Goal: Complete application form: Complete application form

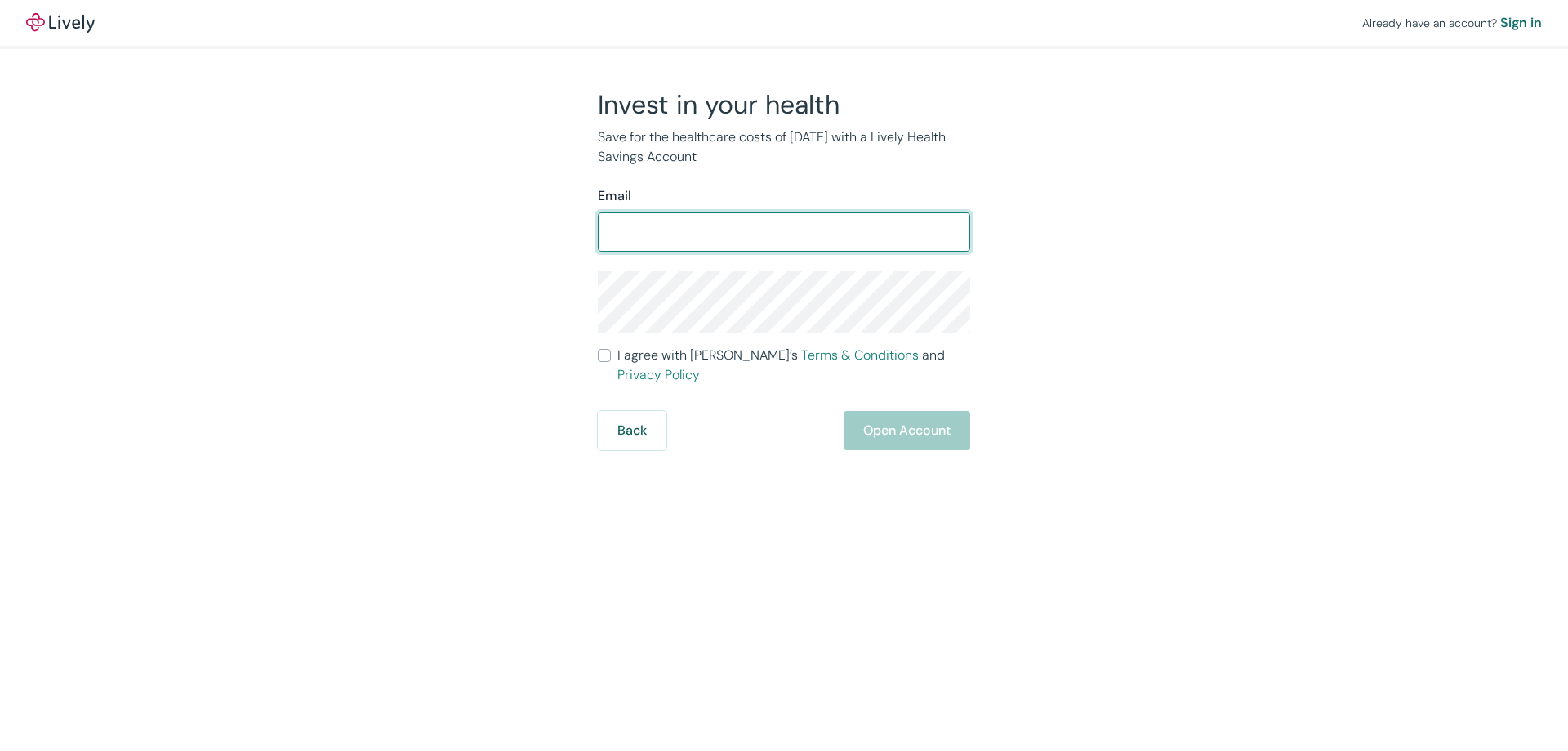
click at [700, 233] on input "Email" at bounding box center [784, 232] width 373 height 33
type input "[EMAIL_ADDRESS][DOMAIN_NAME]"
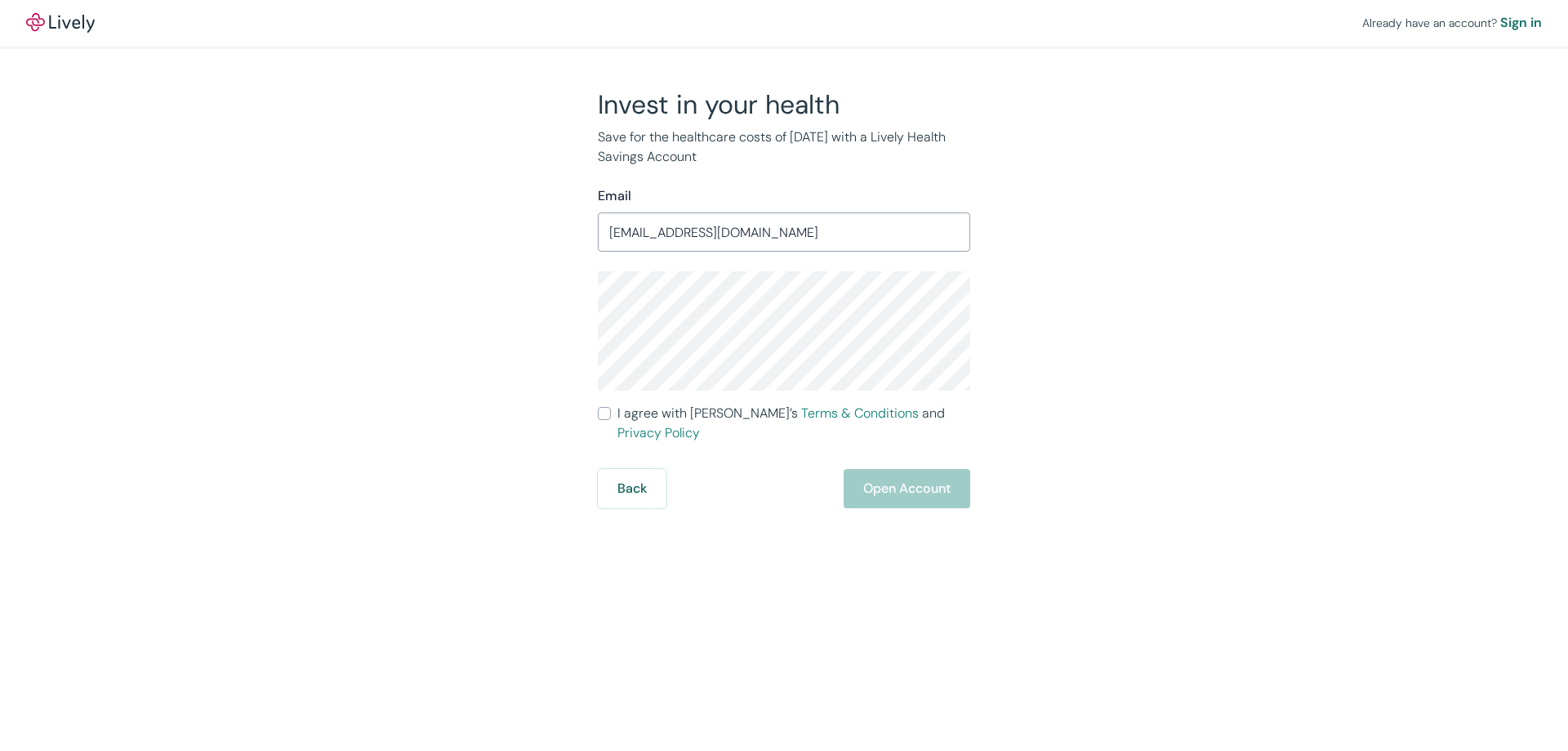
click at [603, 413] on input "I agree with Lively’s Terms & Conditions and Privacy Policy" at bounding box center [604, 414] width 13 height 13
checkbox input "true"
click at [880, 469] on button "Open Account" at bounding box center [906, 488] width 126 height 39
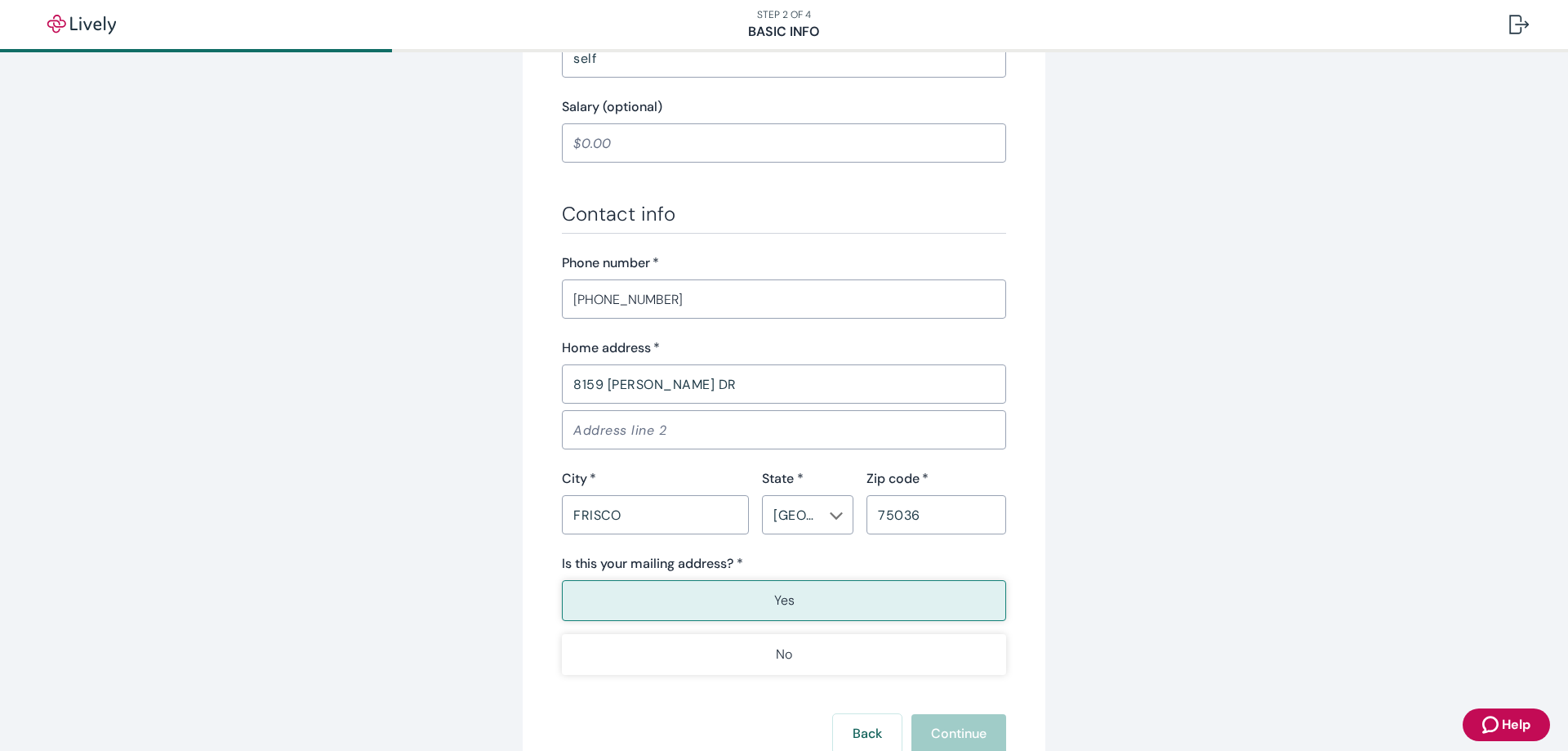
scroll to position [899, 0]
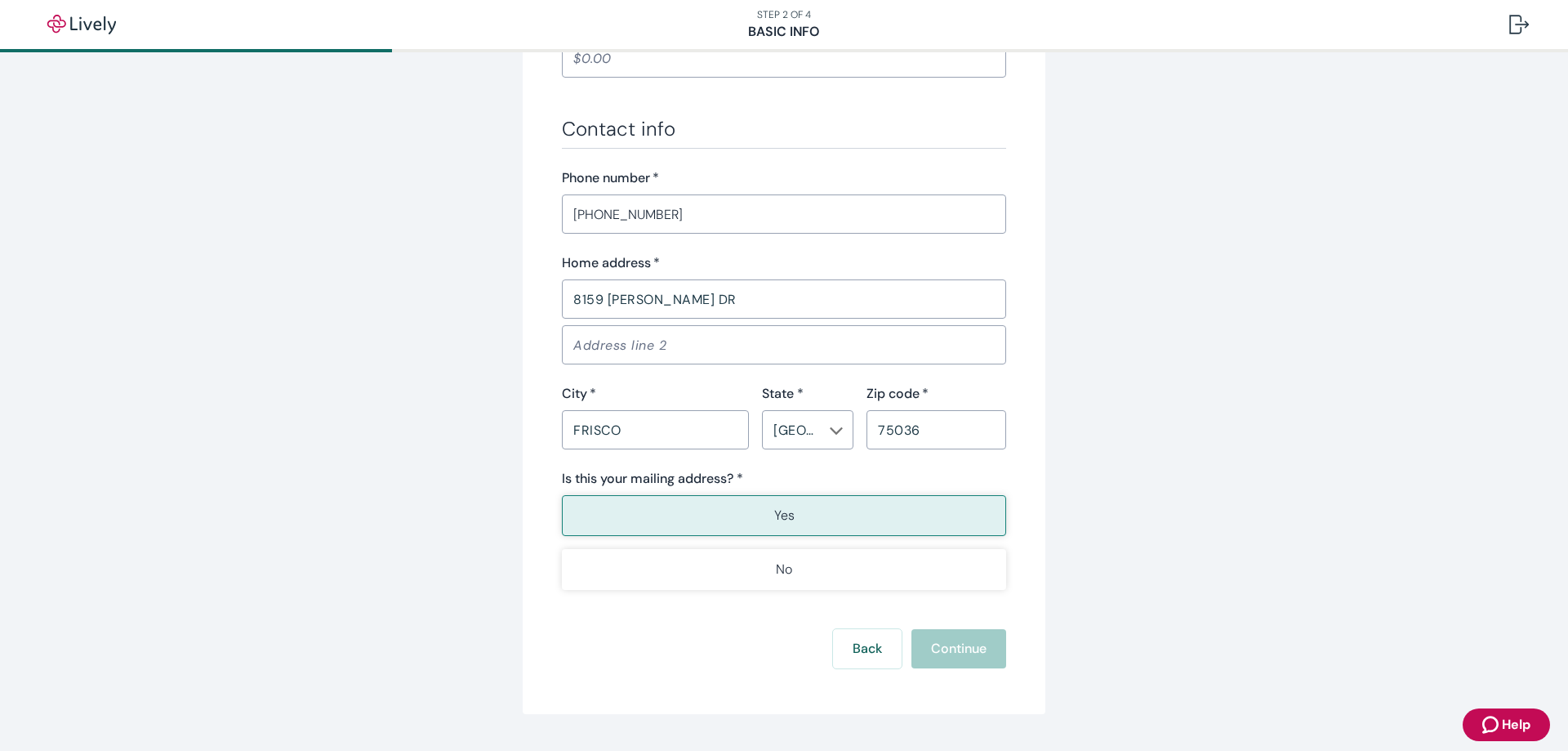
click at [944, 651] on div "Back Continue" at bounding box center [783, 648] width 444 height 39
click at [832, 521] on button "Yes" at bounding box center [783, 515] width 444 height 41
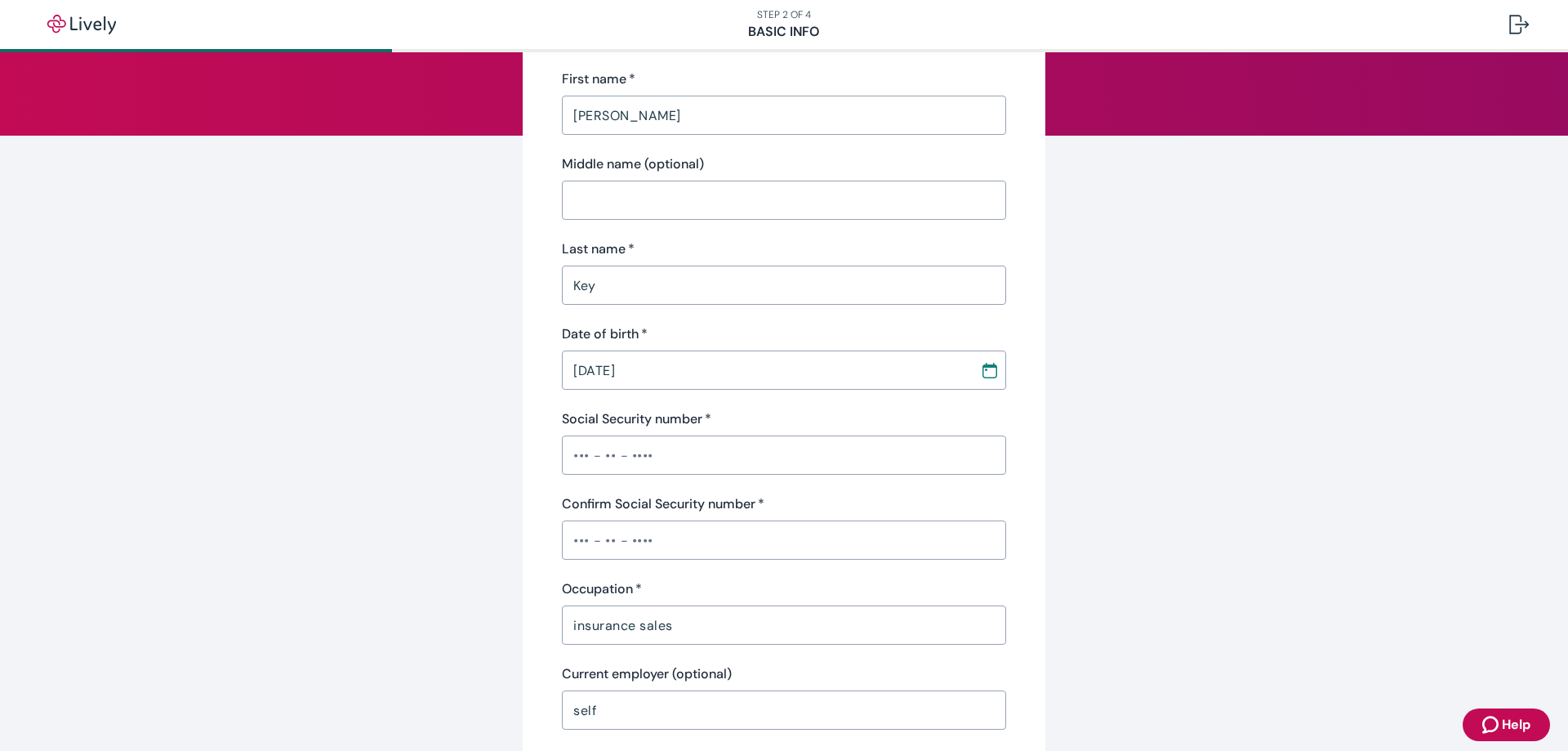
scroll to position [163, 0]
click at [708, 462] on input "Social Security number   *" at bounding box center [783, 453] width 444 height 33
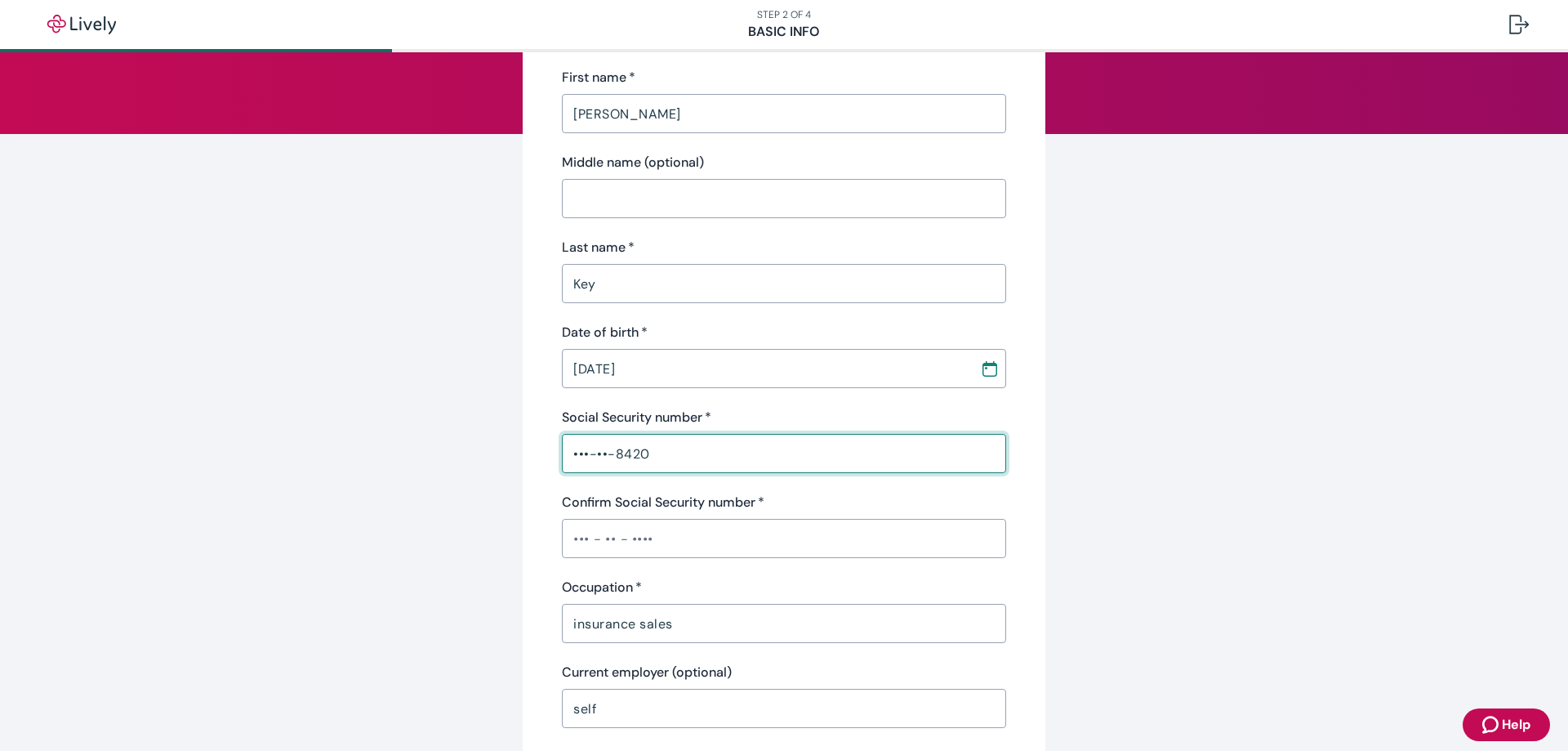
type input "•••-••-8420"
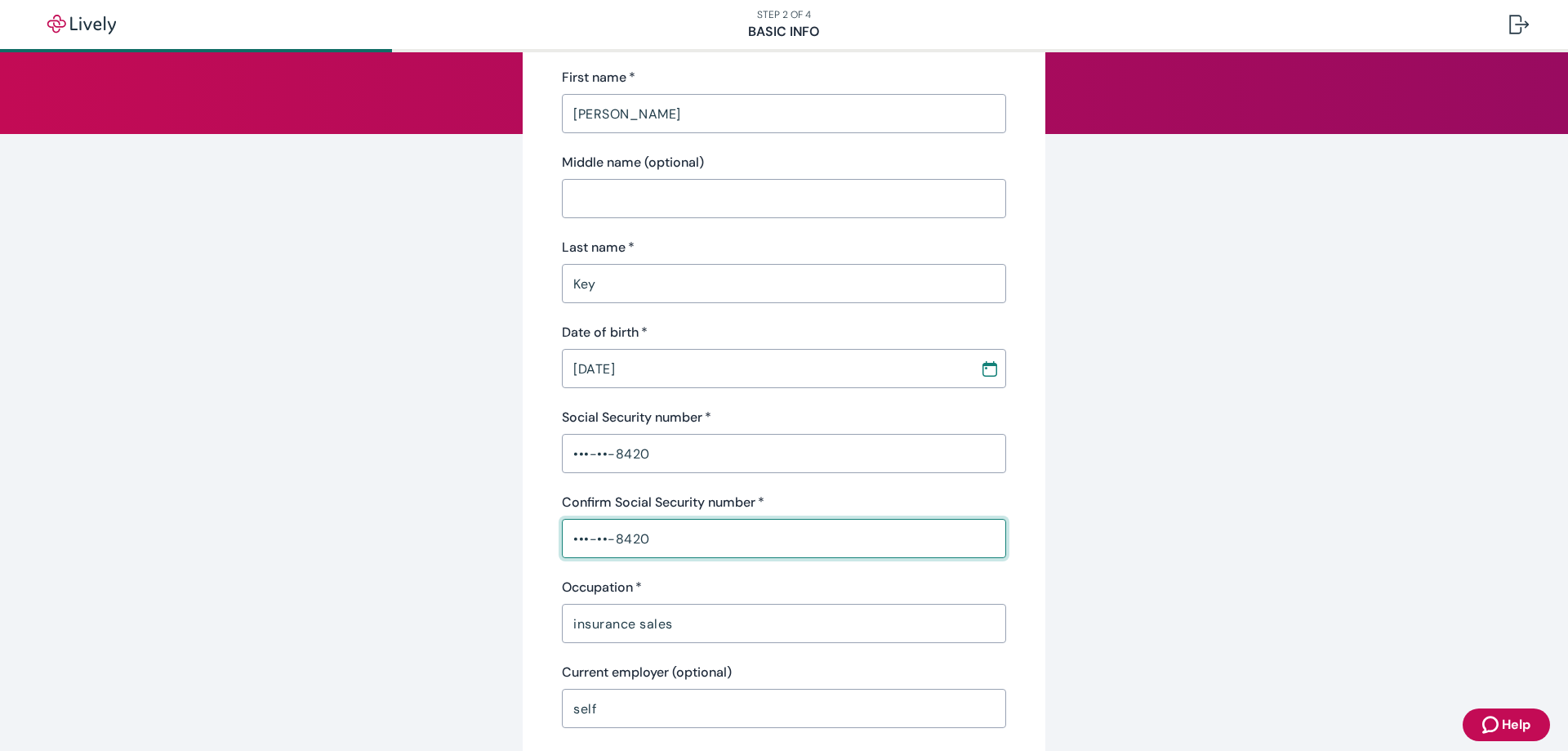
type input "•••-••-8420"
click at [465, 567] on div "Tell us about yourself Personal info First name   * [PERSON_NAME] ​ Middle name…" at bounding box center [784, 687] width 784 height 1525
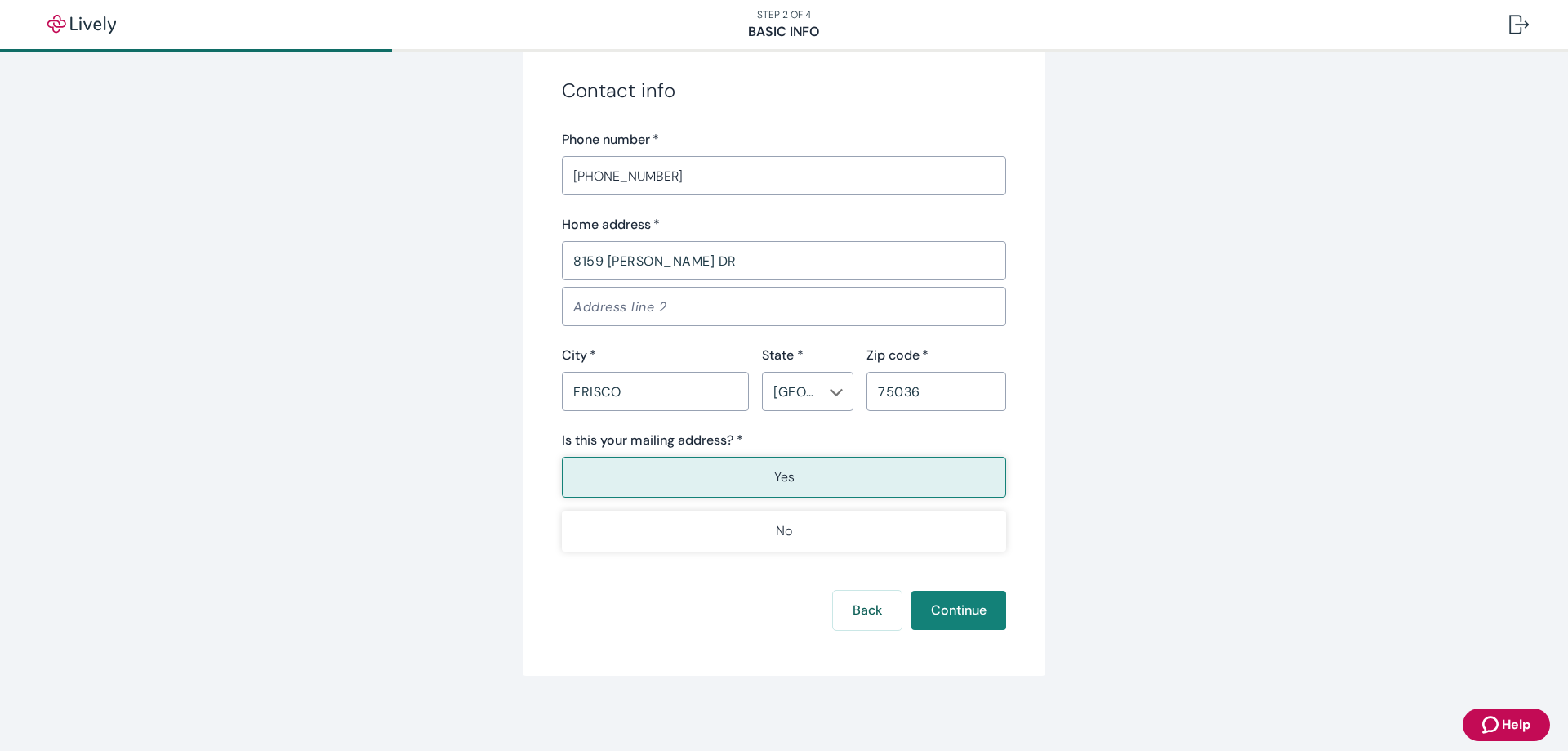
scroll to position [941, 0]
click at [962, 610] on button "Continue" at bounding box center [958, 606] width 94 height 39
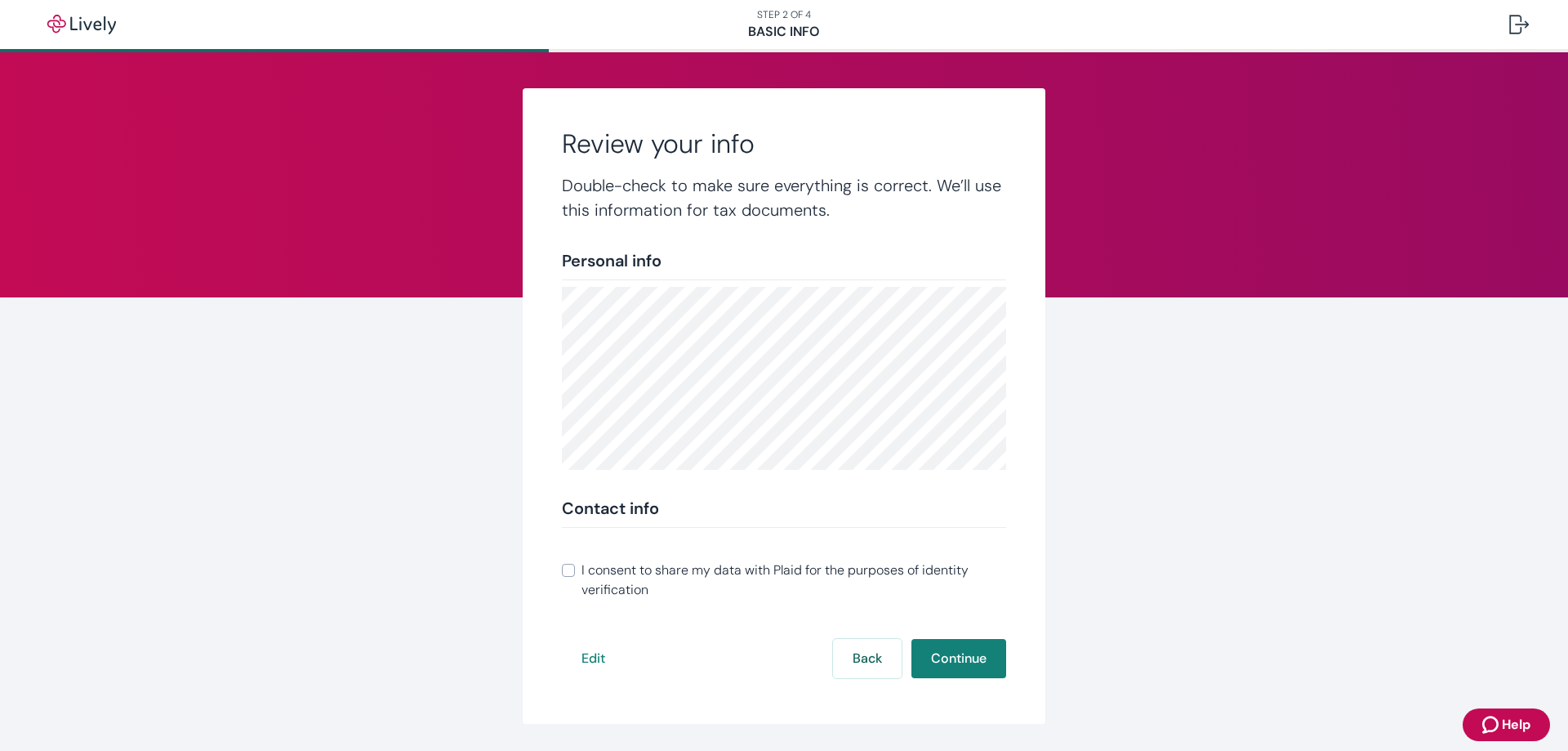
scroll to position [176, 0]
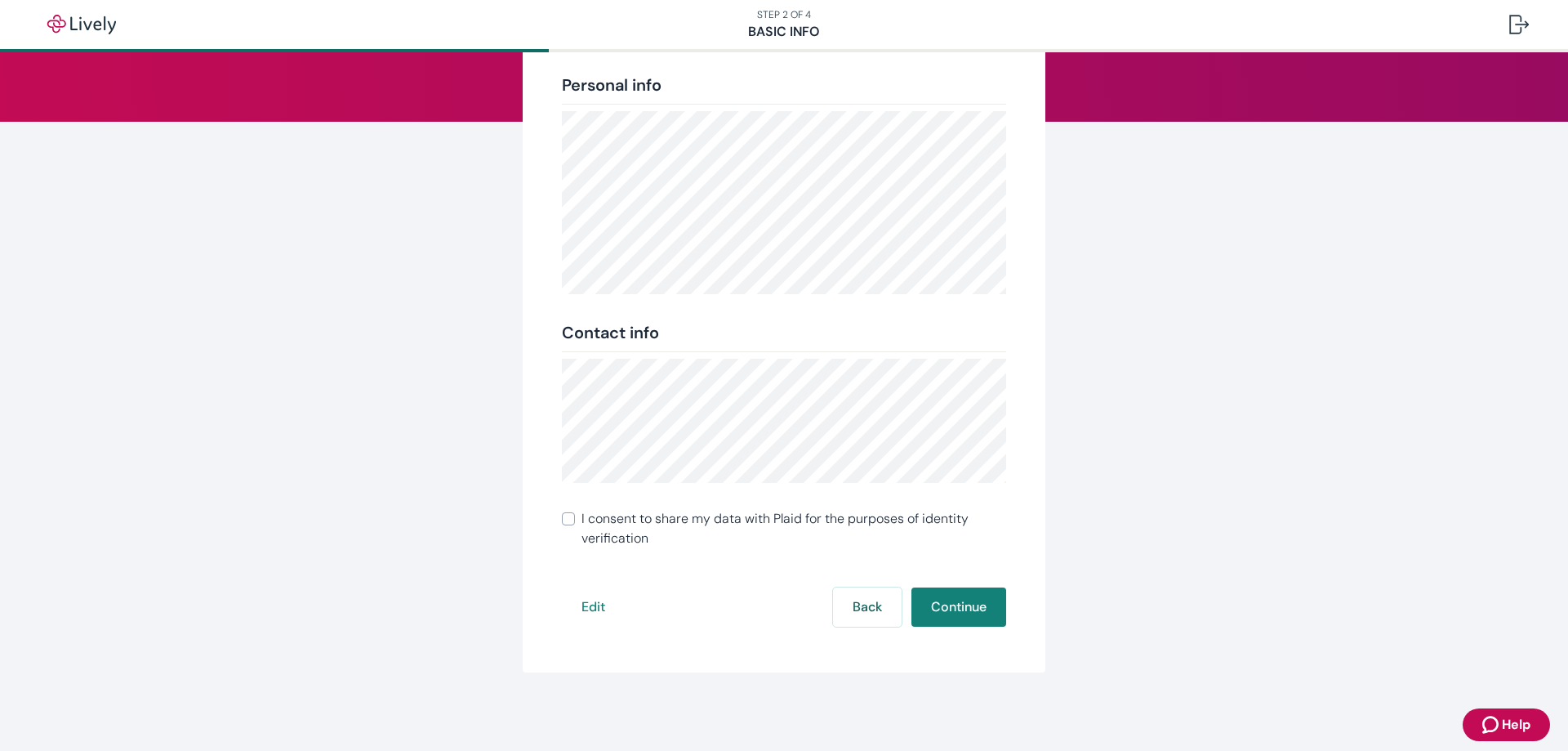
click at [563, 519] on input "I consent to share my data with Plaid for the purposes of identity verification" at bounding box center [568, 519] width 13 height 13
checkbox input "true"
click at [955, 603] on button "Continue" at bounding box center [958, 606] width 94 height 39
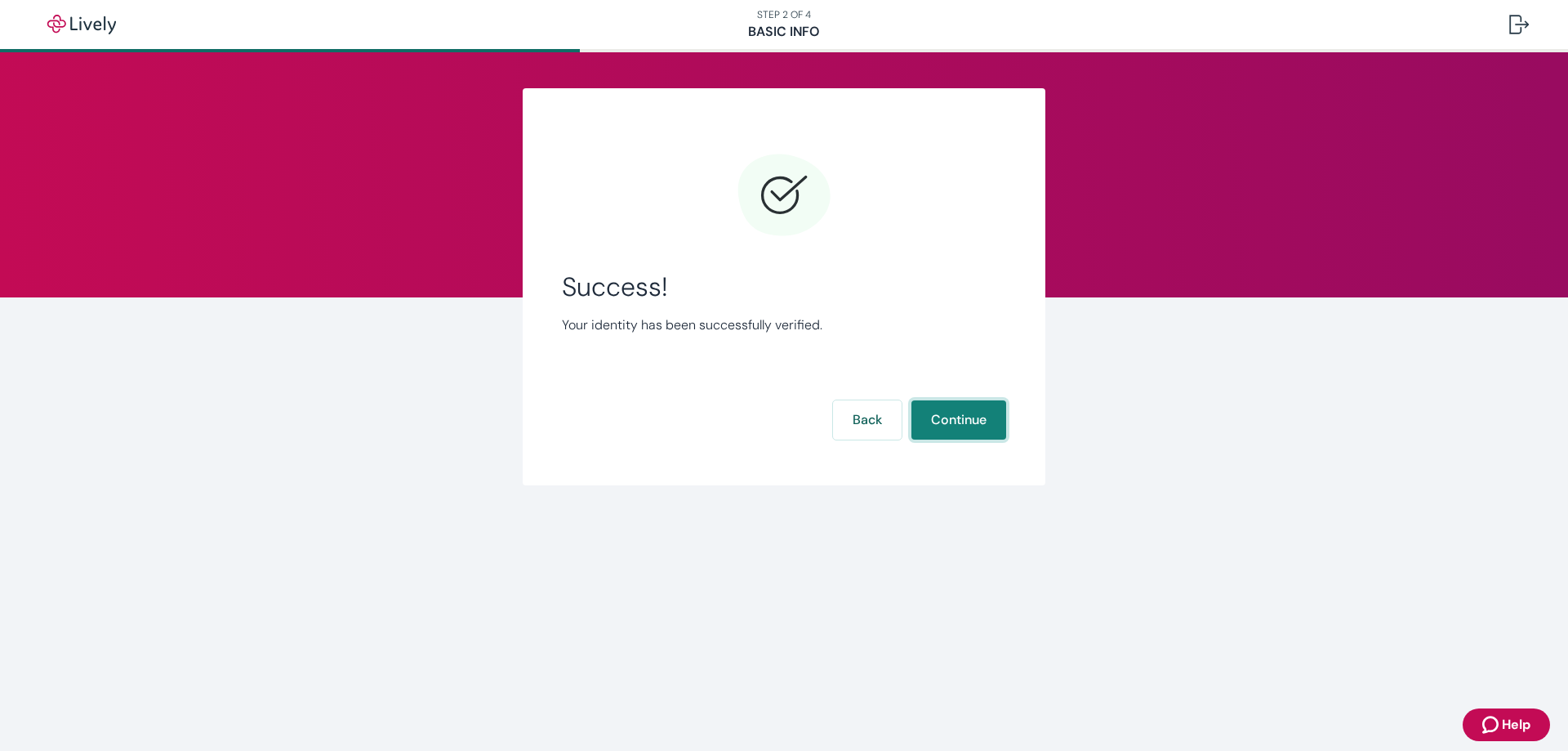
click at [963, 419] on button "Continue" at bounding box center [958, 420] width 94 height 39
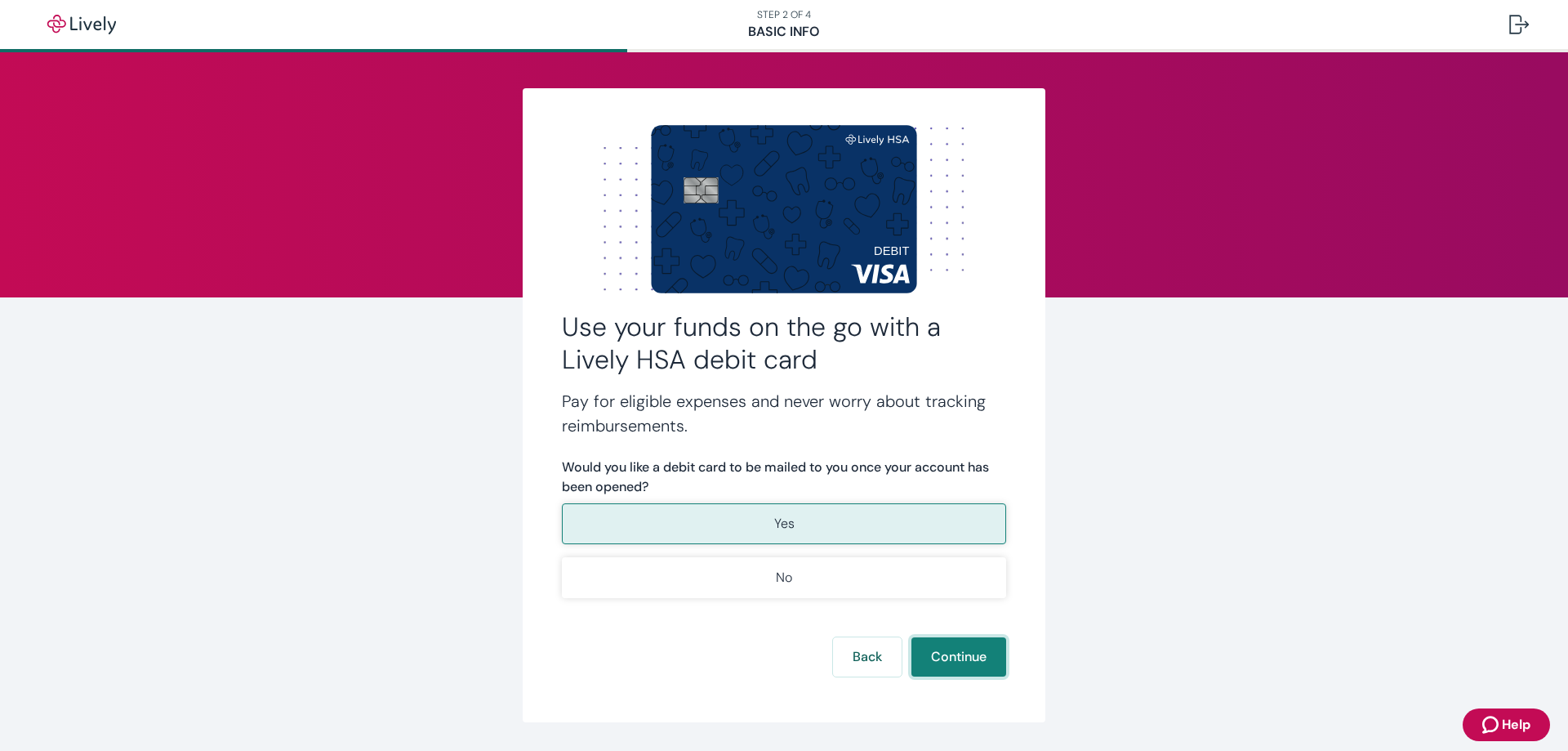
click at [958, 657] on button "Continue" at bounding box center [958, 656] width 94 height 39
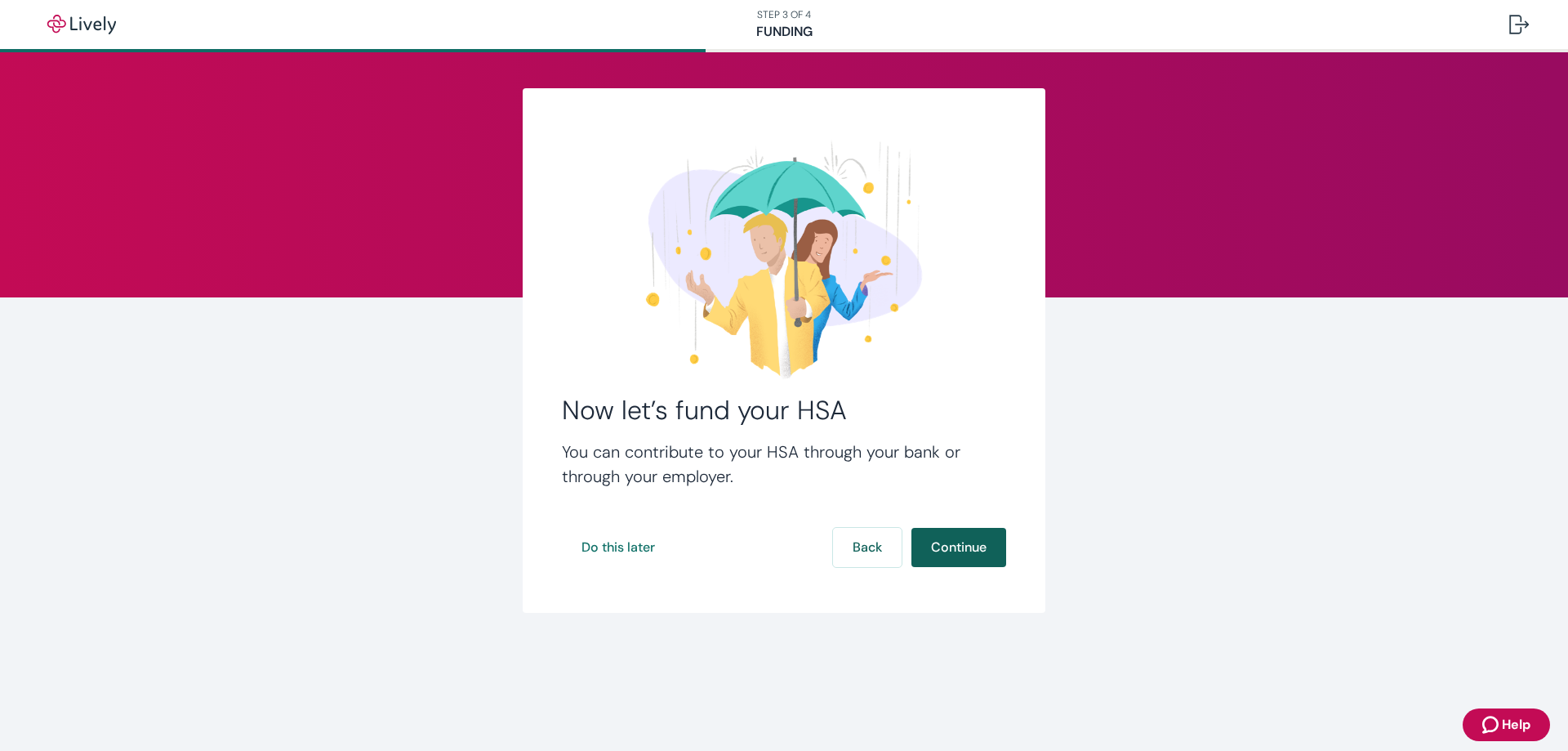
click at [958, 551] on button "Continue" at bounding box center [958, 547] width 94 height 39
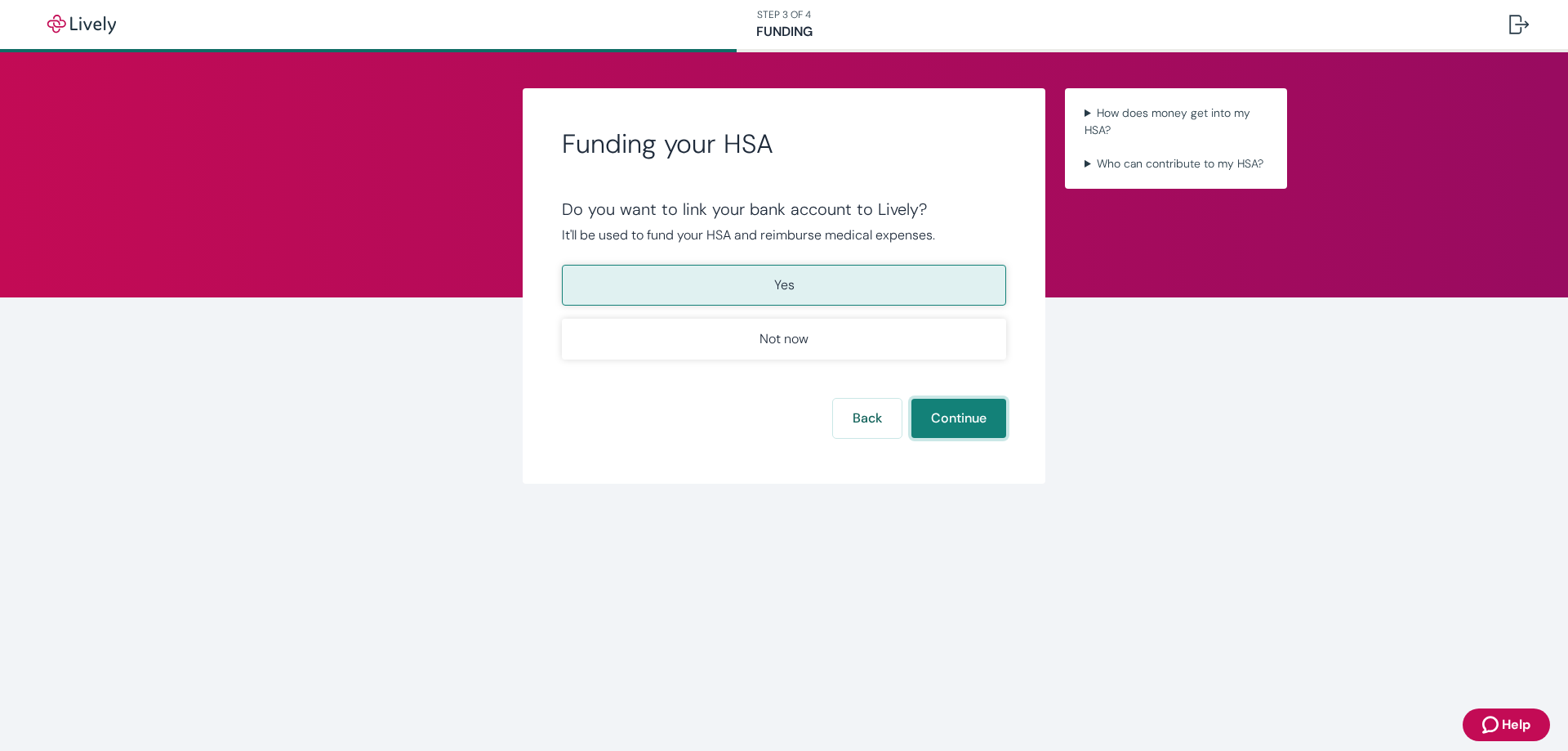
click at [967, 414] on button "Continue" at bounding box center [958, 418] width 94 height 39
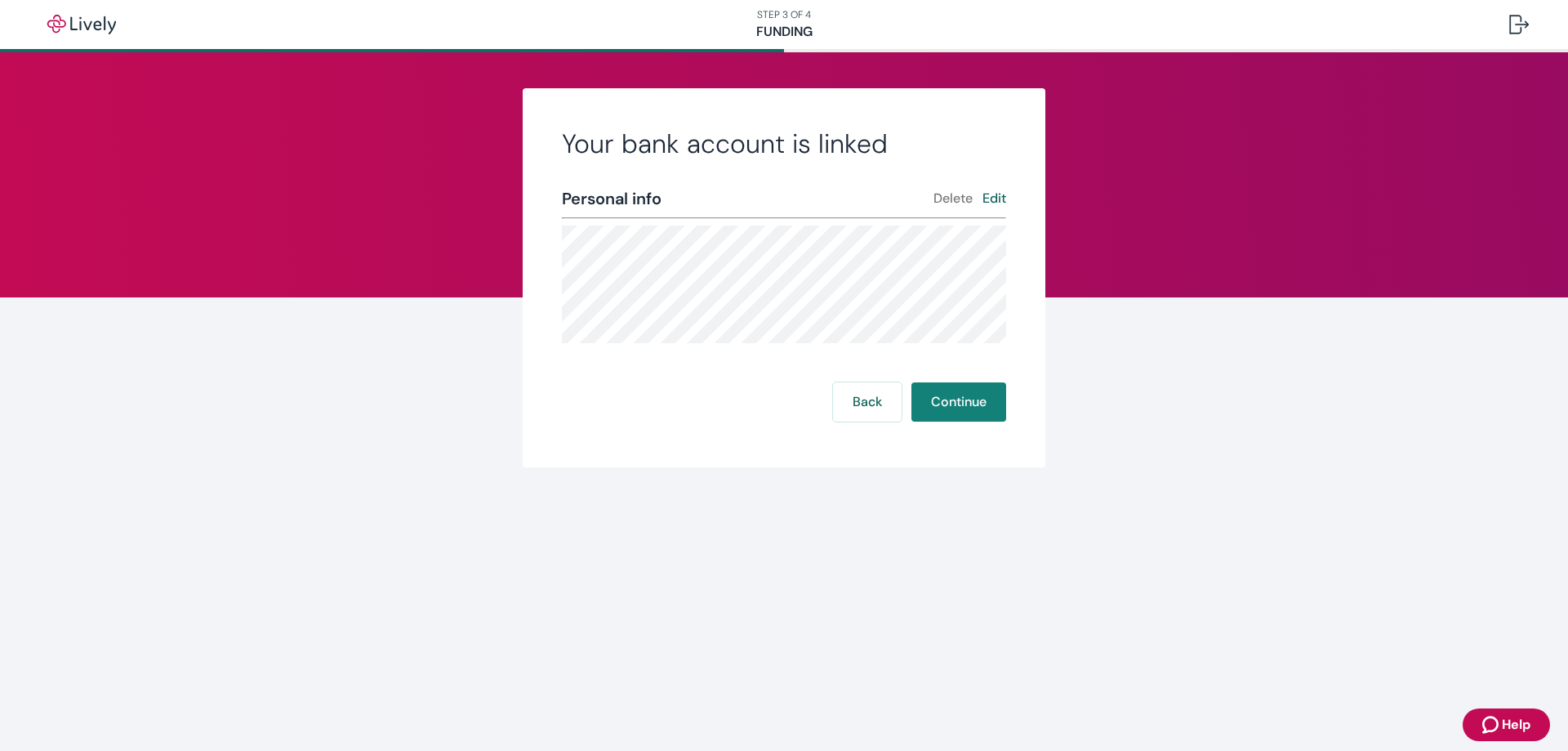
click at [967, 414] on button "Continue" at bounding box center [958, 401] width 94 height 39
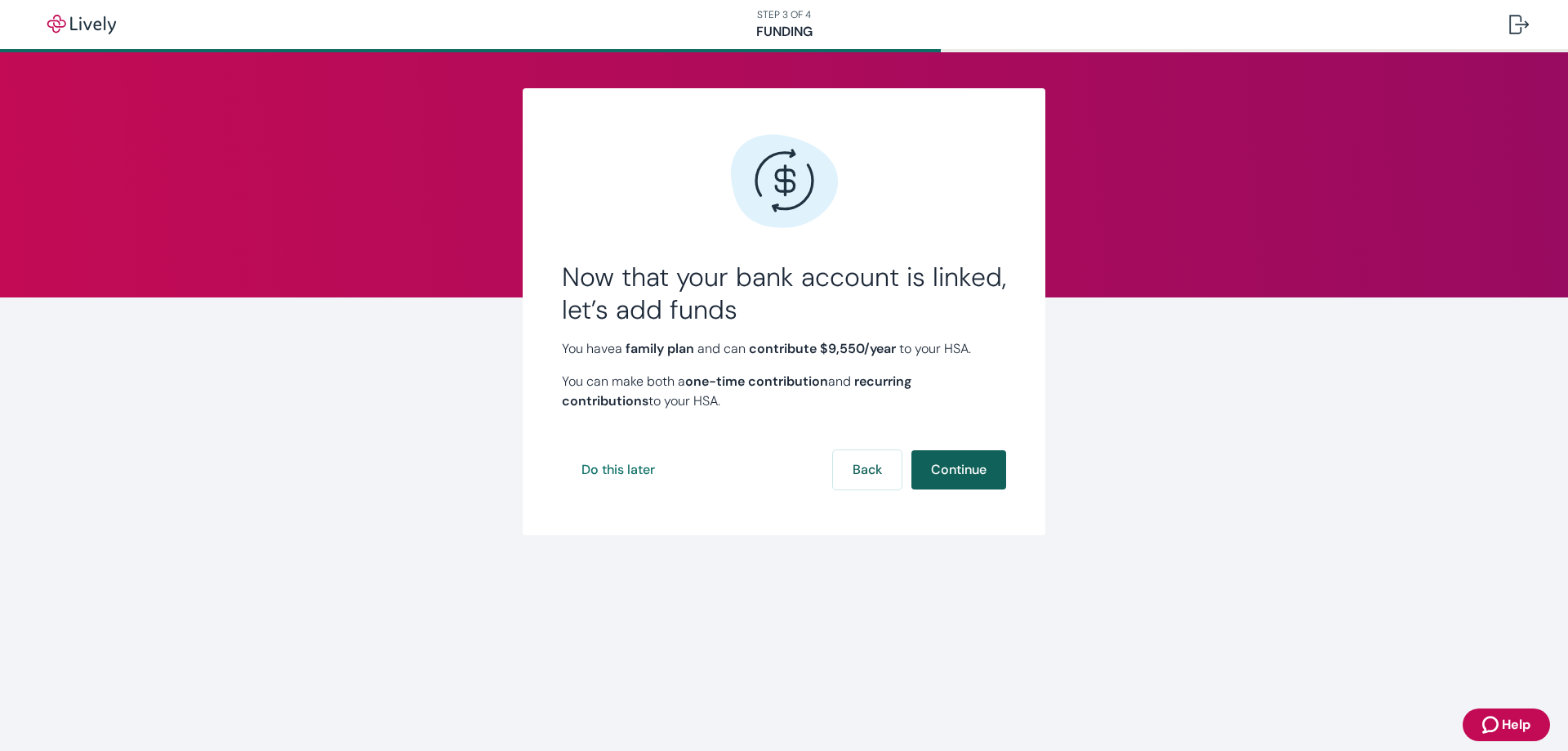
click at [964, 472] on button "Continue" at bounding box center [958, 469] width 94 height 39
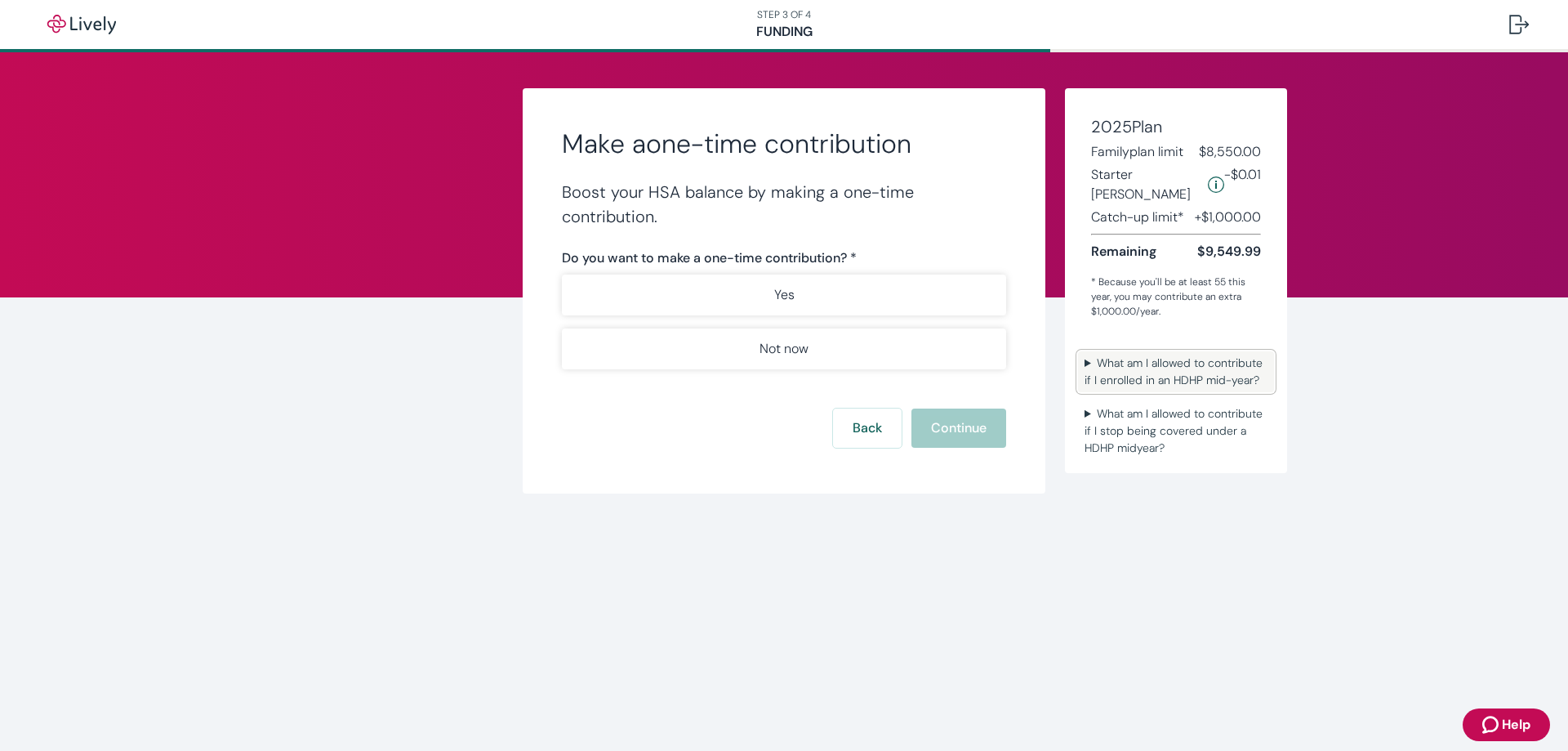
click at [1159, 356] on summary "What am I allowed to contribute if I enrolled in an HDHP mid-year?" at bounding box center [1176, 371] width 196 height 41
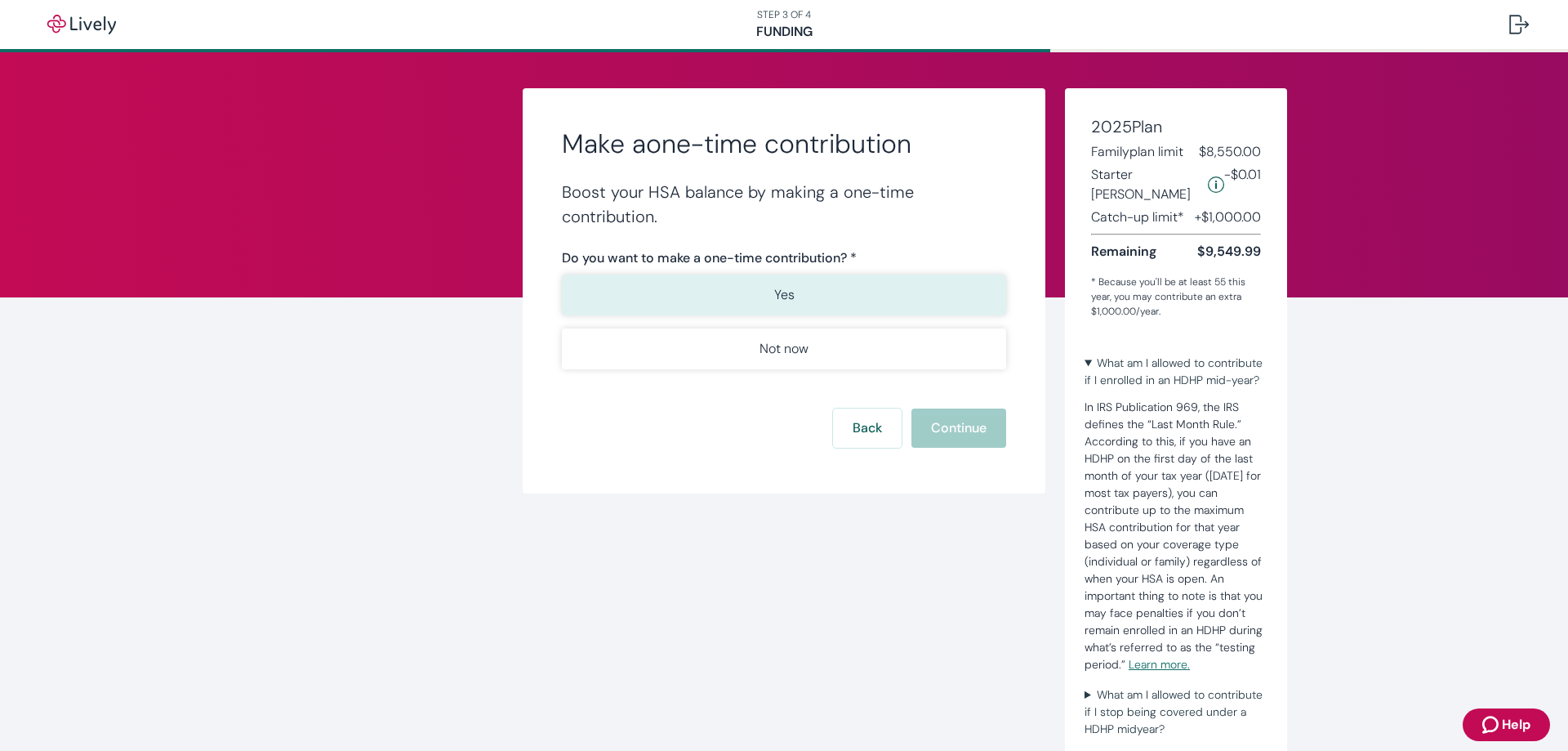
click at [813, 299] on button "Yes" at bounding box center [783, 294] width 444 height 41
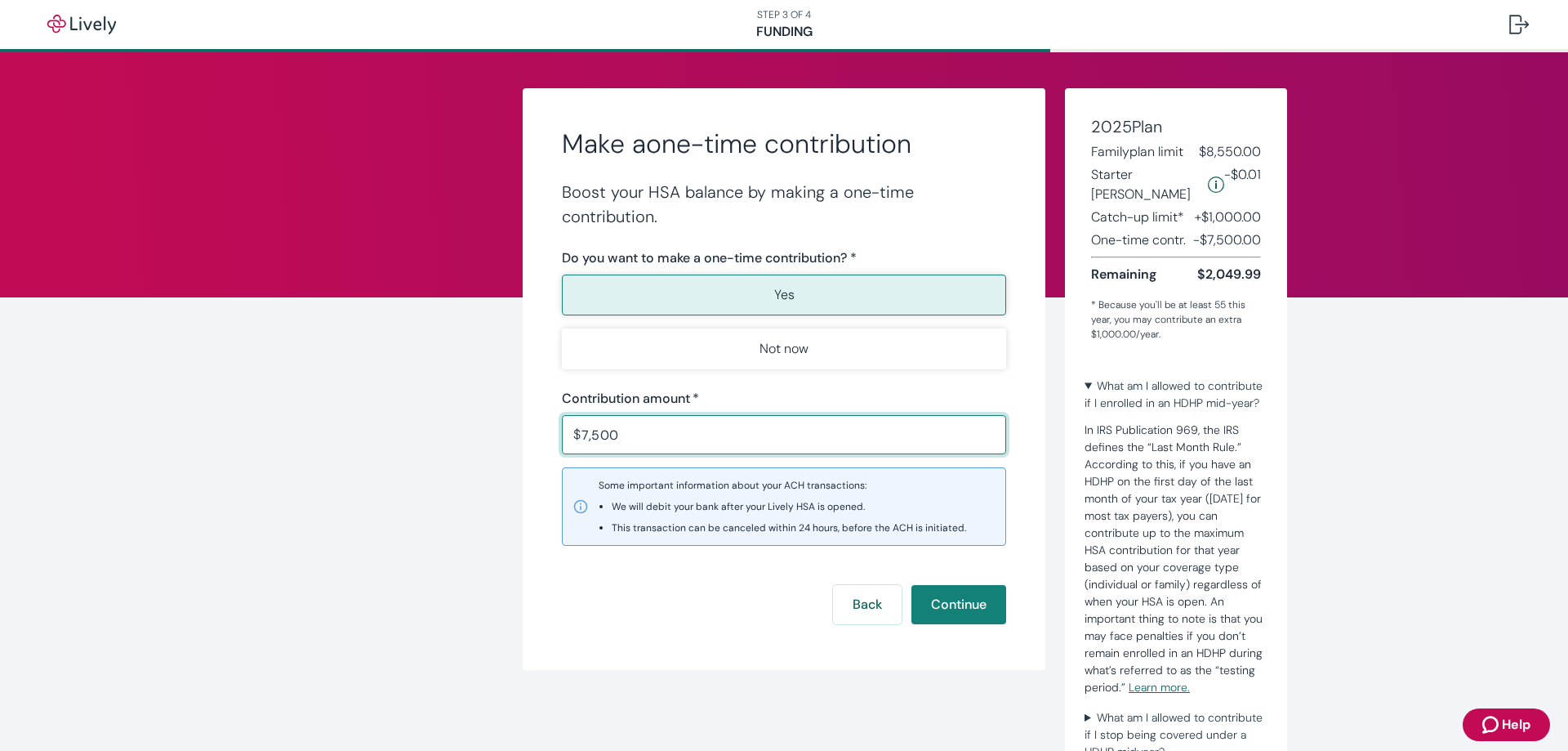
type input "7,500.00"
click at [707, 593] on div "Back Continue" at bounding box center [783, 605] width 444 height 39
click at [970, 600] on button "Continue" at bounding box center [958, 605] width 94 height 39
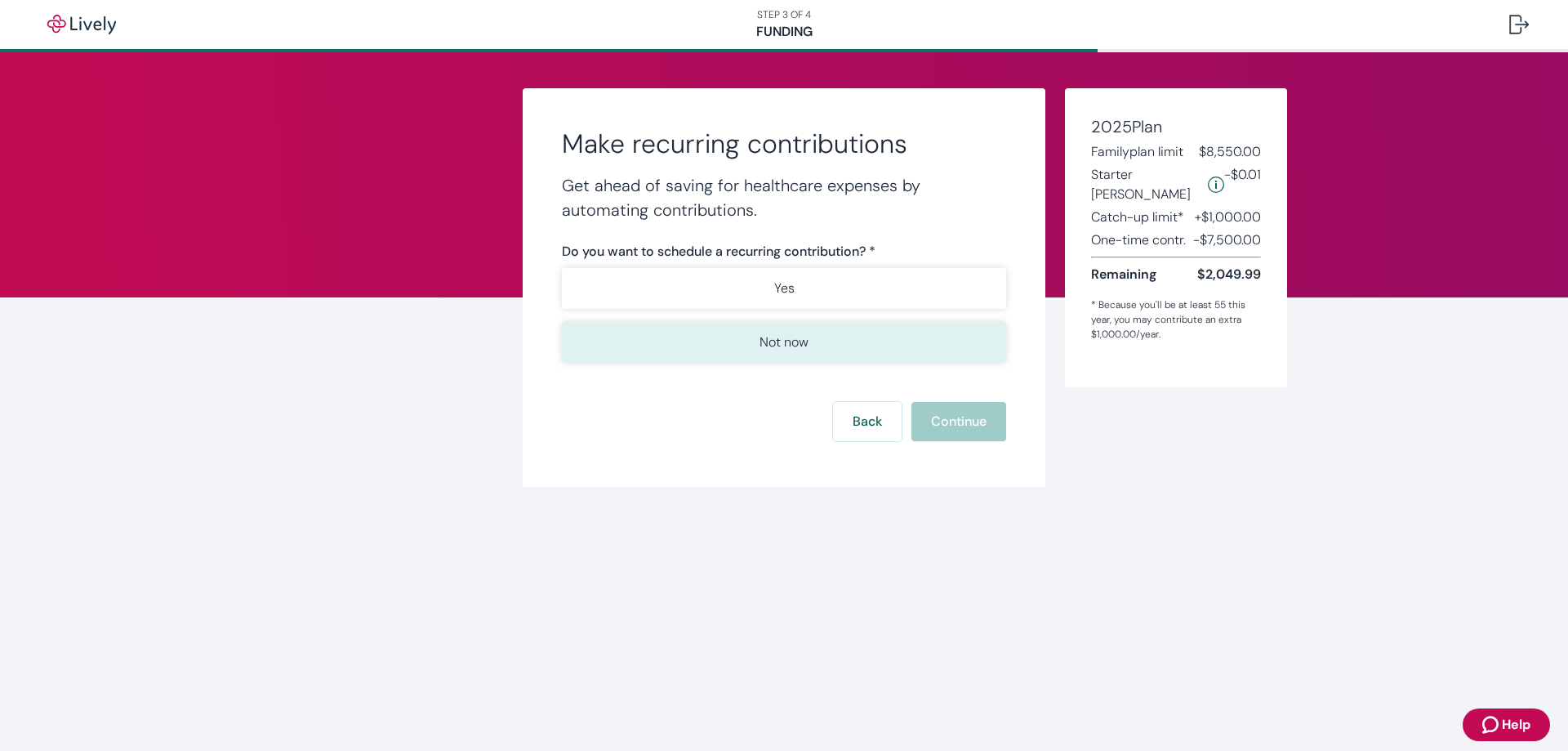
click at [800, 340] on p "Not now" at bounding box center [784, 342] width 49 height 19
click at [955, 421] on button "Continue" at bounding box center [958, 421] width 94 height 39
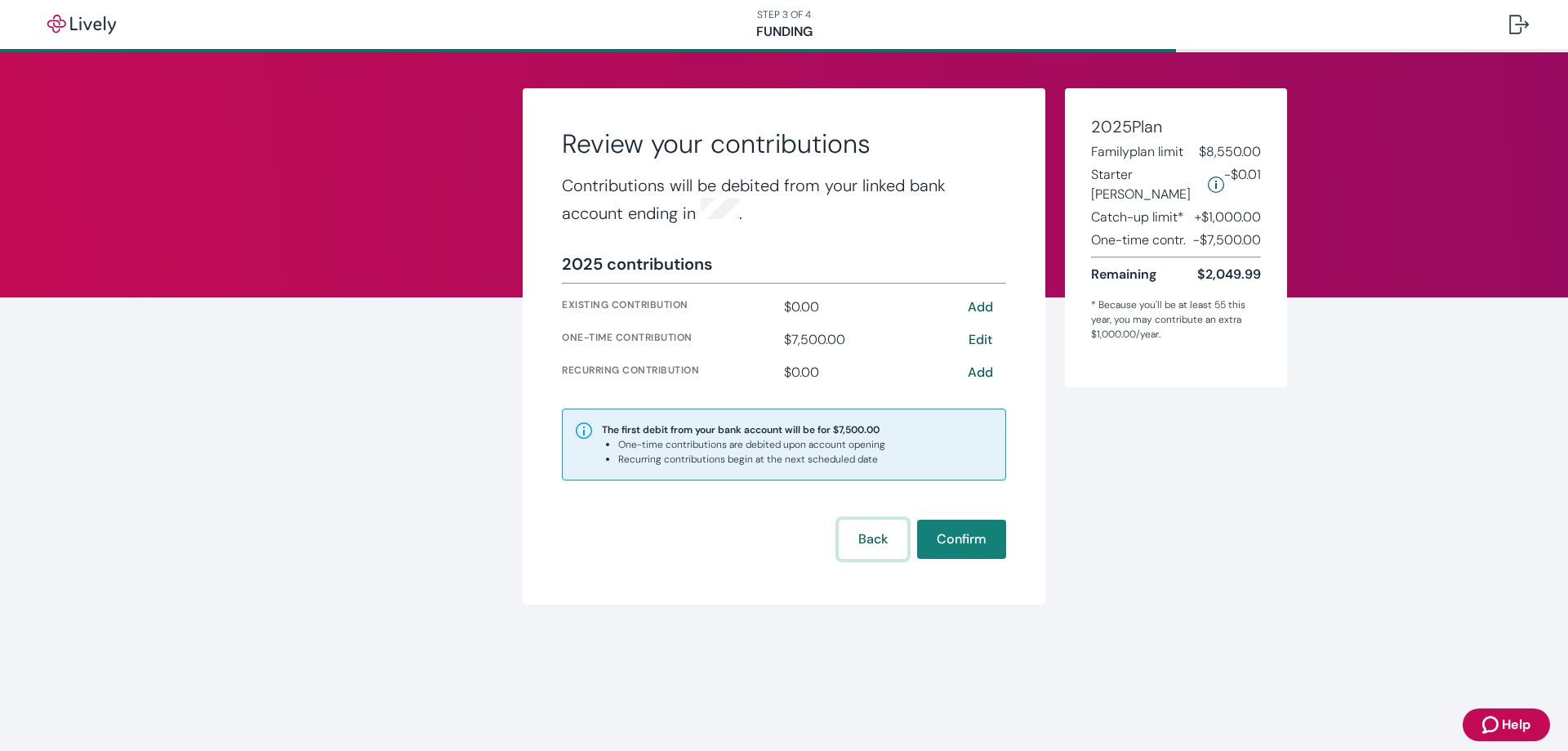
click at [873, 534] on button "Back" at bounding box center [873, 539] width 69 height 39
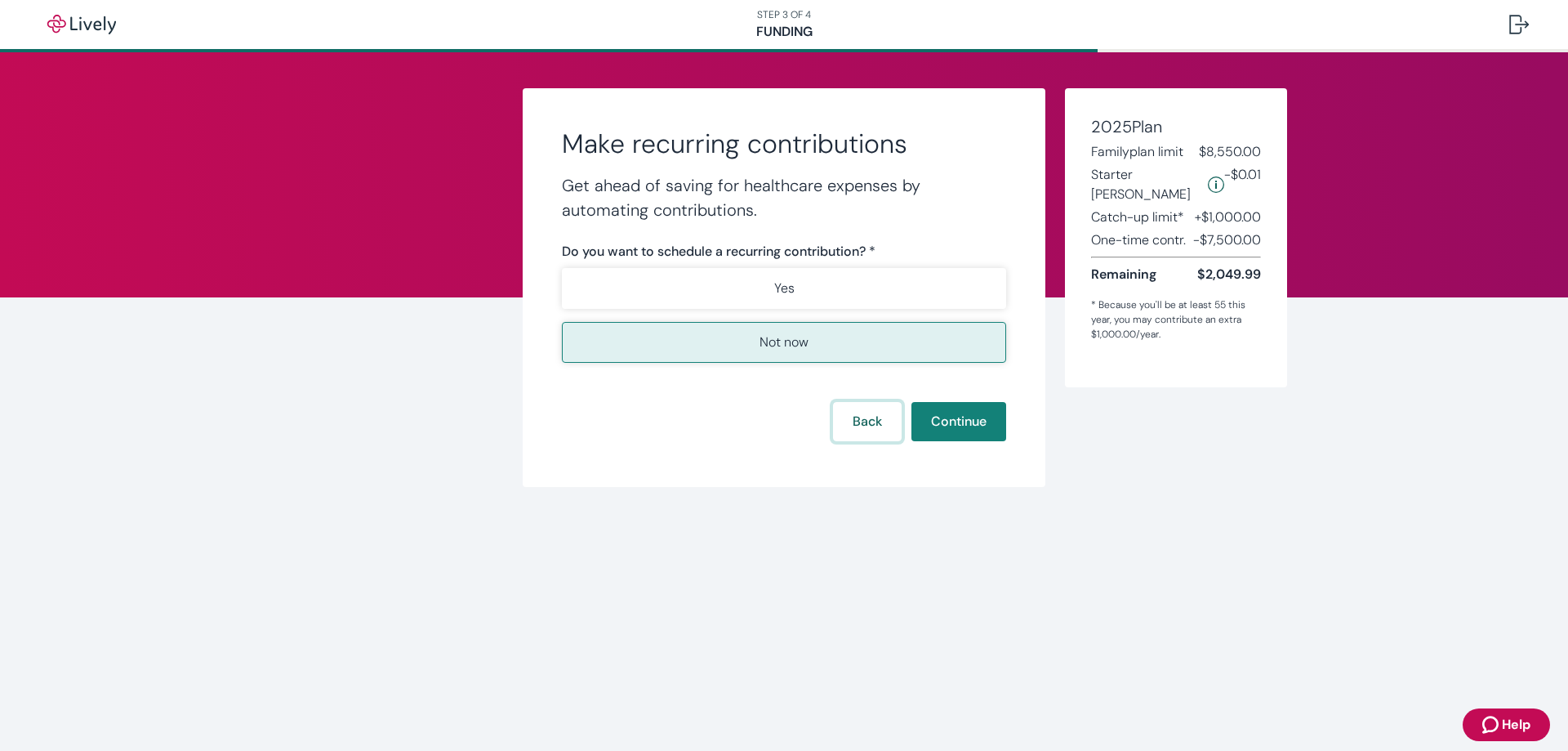
click at [883, 419] on button "Back" at bounding box center [868, 421] width 69 height 39
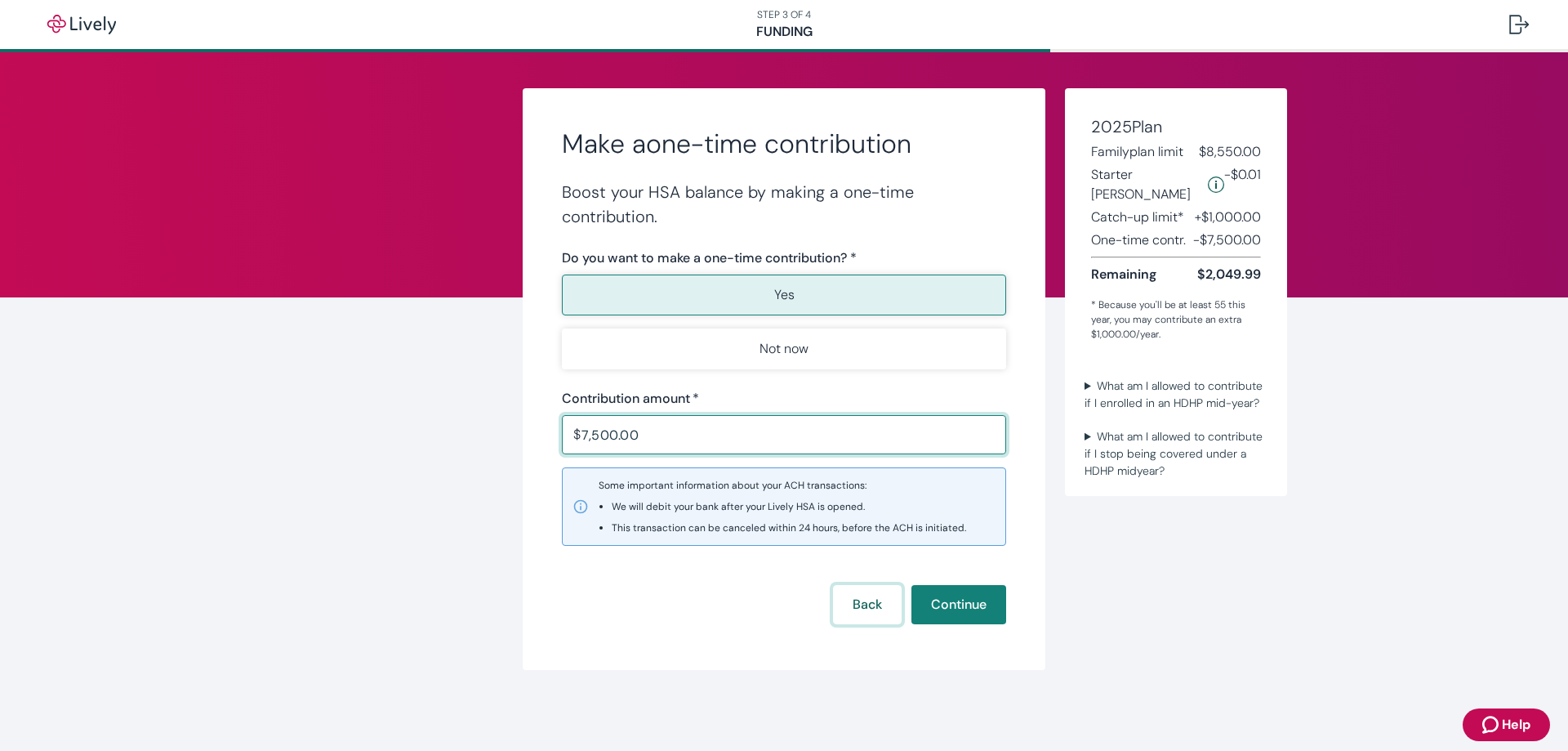
click at [878, 602] on button "Back" at bounding box center [868, 605] width 69 height 39
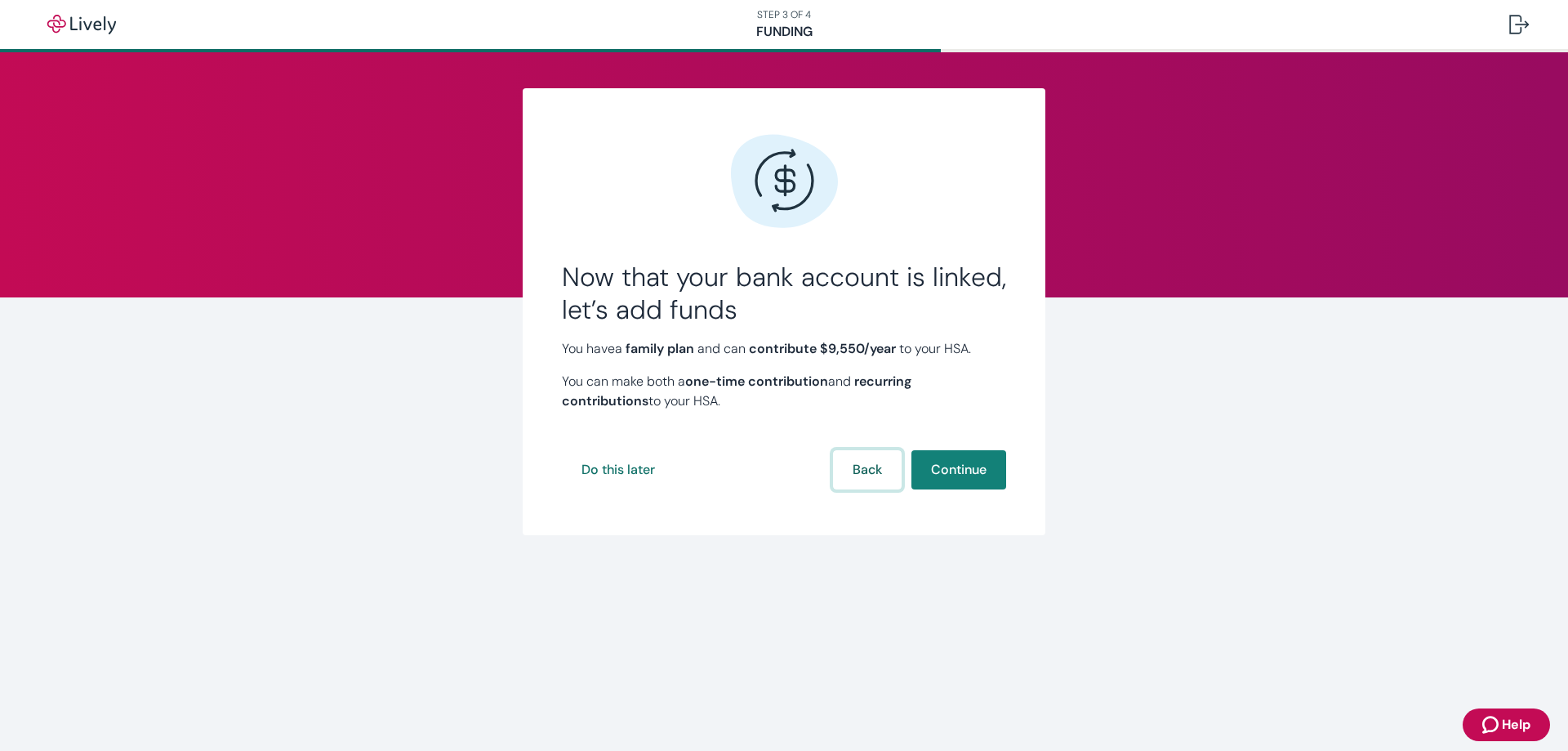
click at [863, 475] on button "Back" at bounding box center [868, 469] width 69 height 39
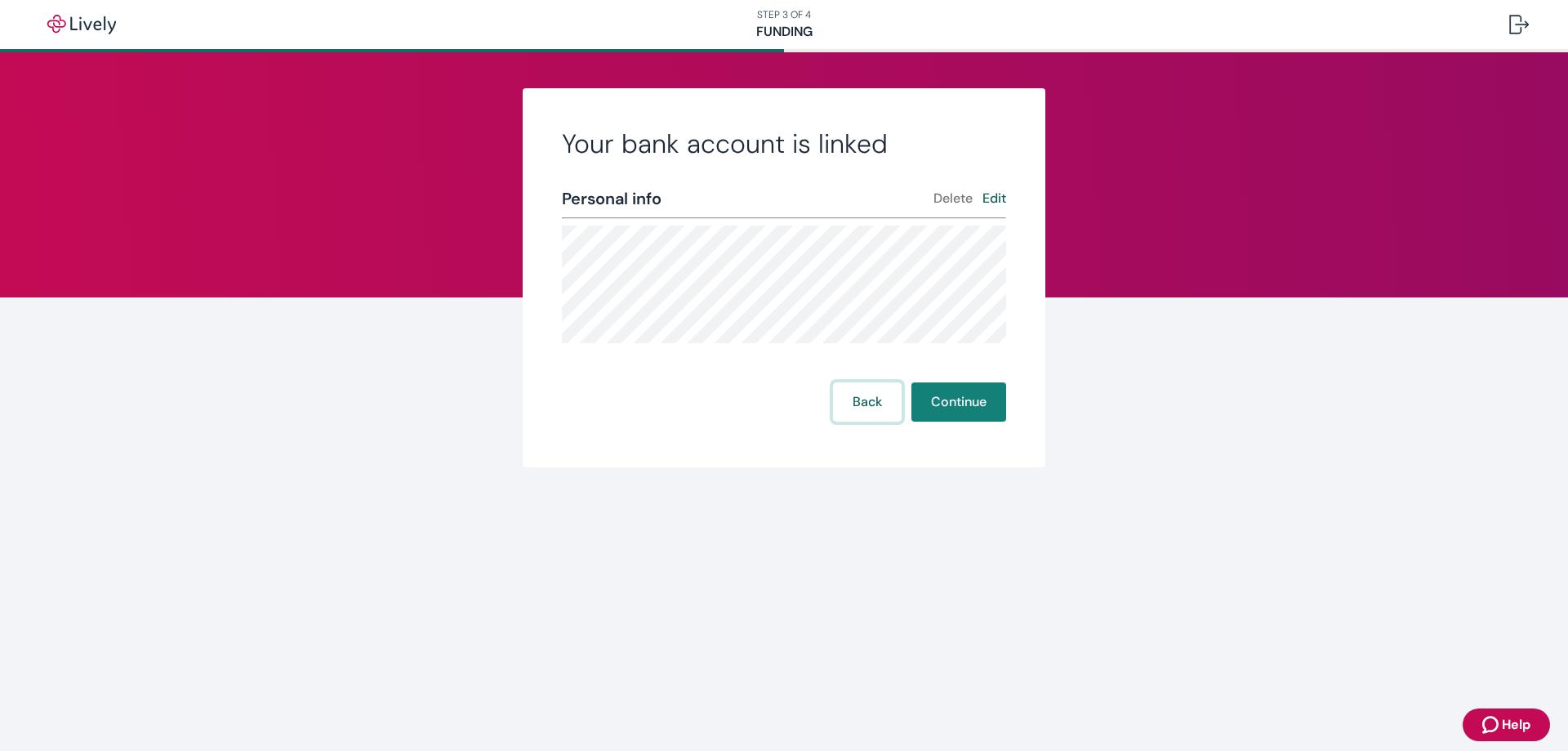
click at [866, 412] on button "Back" at bounding box center [868, 401] width 69 height 39
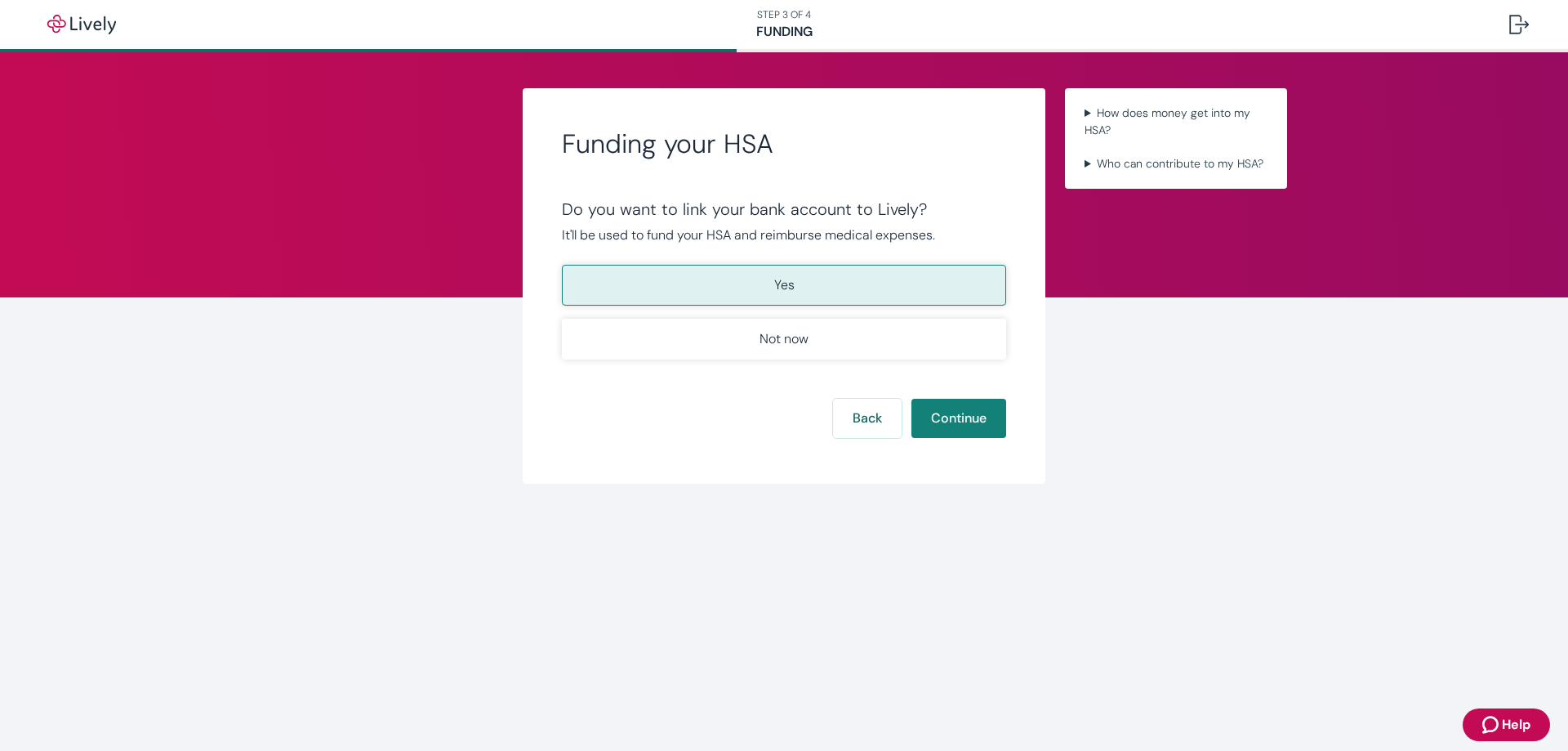
click at [774, 277] on p "Yes" at bounding box center [784, 284] width 20 height 19
click at [955, 421] on button "Continue" at bounding box center [958, 418] width 94 height 39
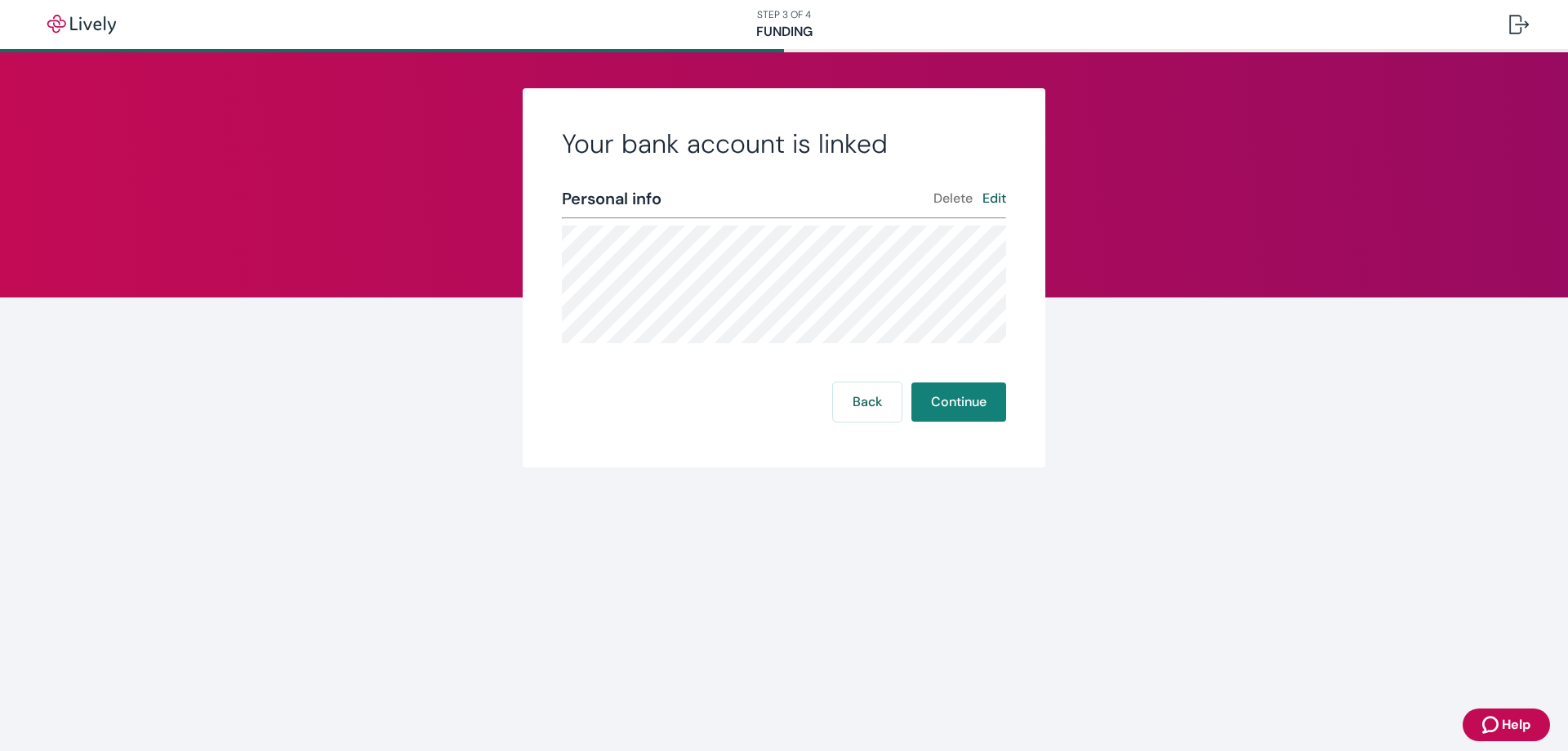
click at [945, 197] on button "Delete" at bounding box center [953, 198] width 39 height 19
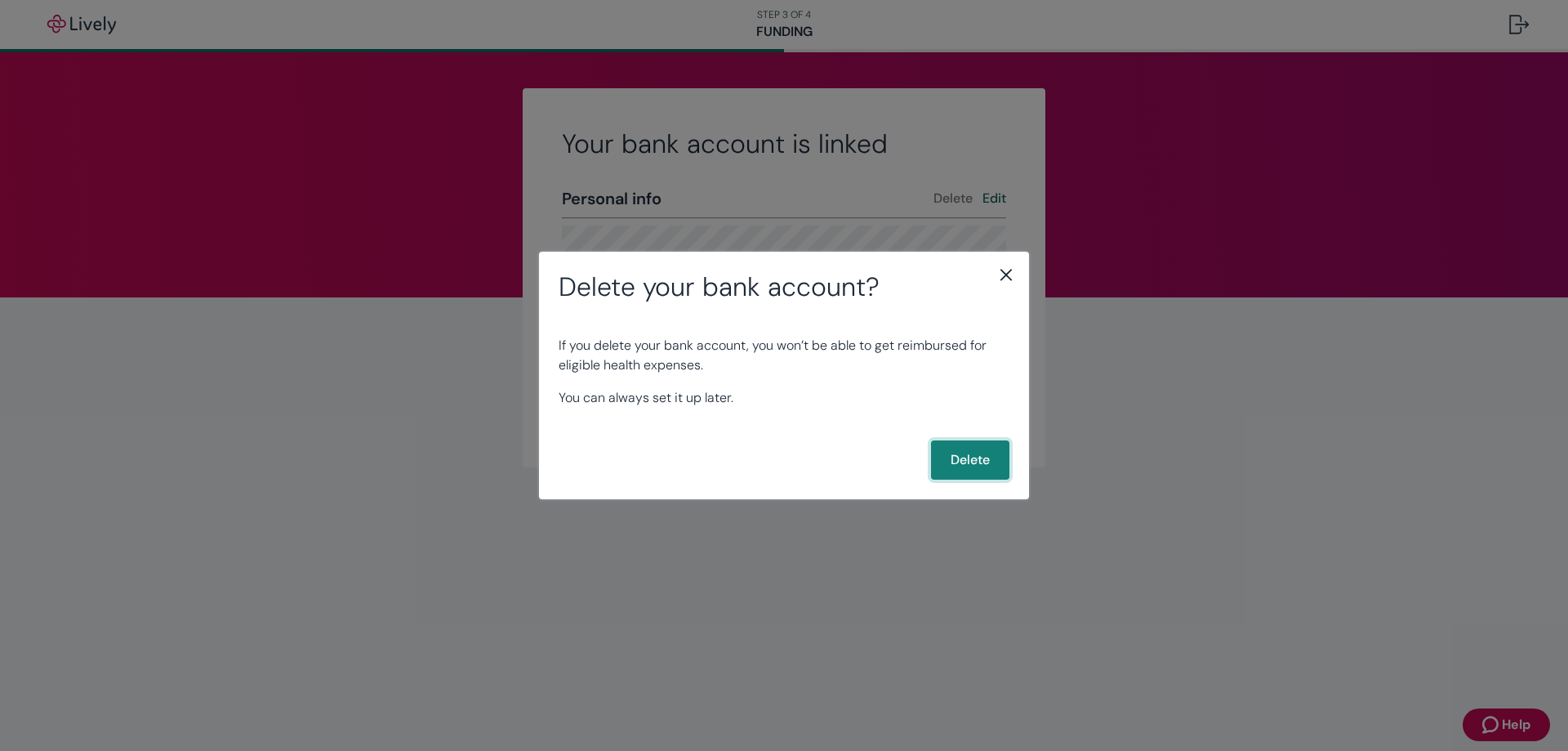
click at [971, 464] on button "Delete" at bounding box center [970, 460] width 79 height 39
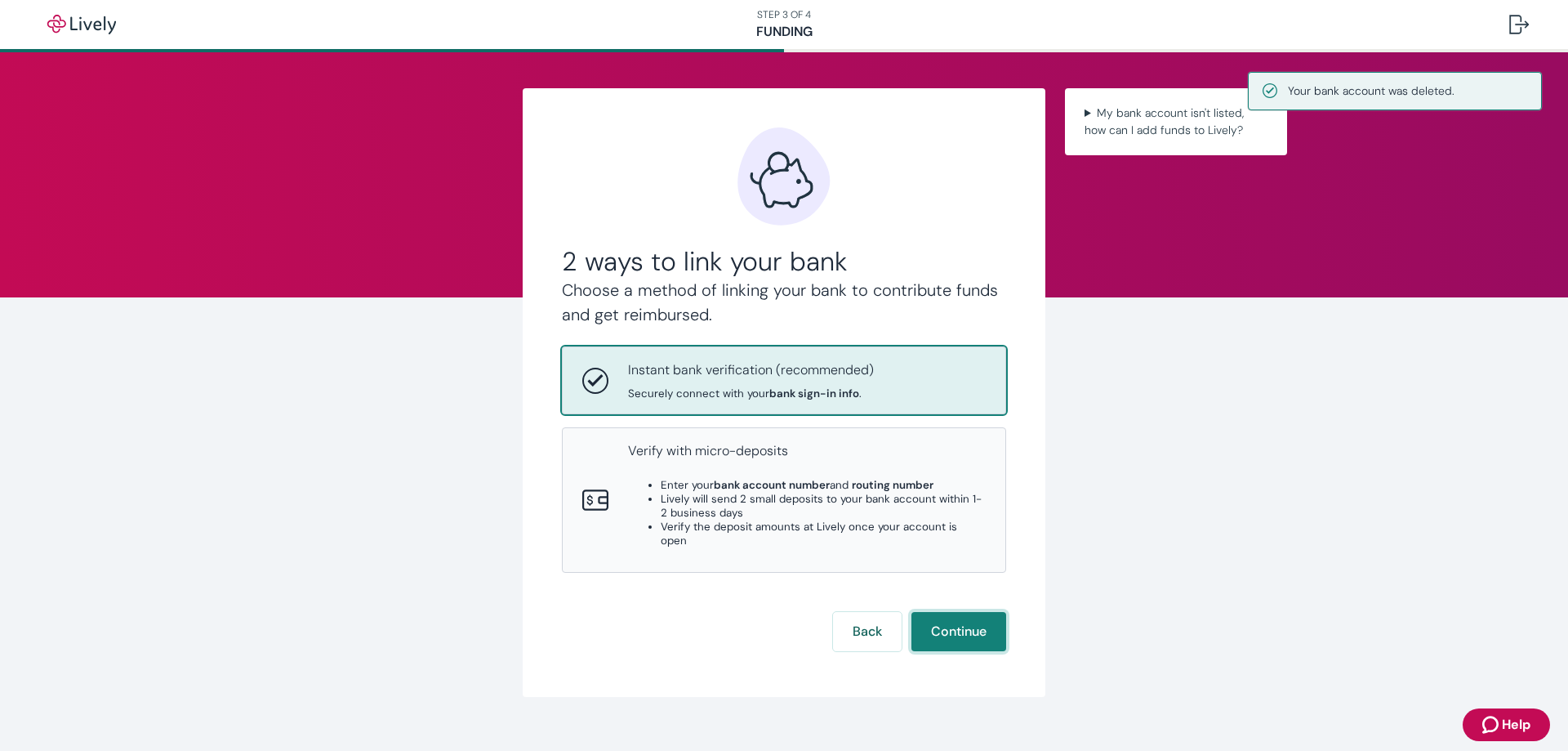
click at [960, 612] on button "Continue" at bounding box center [958, 631] width 94 height 39
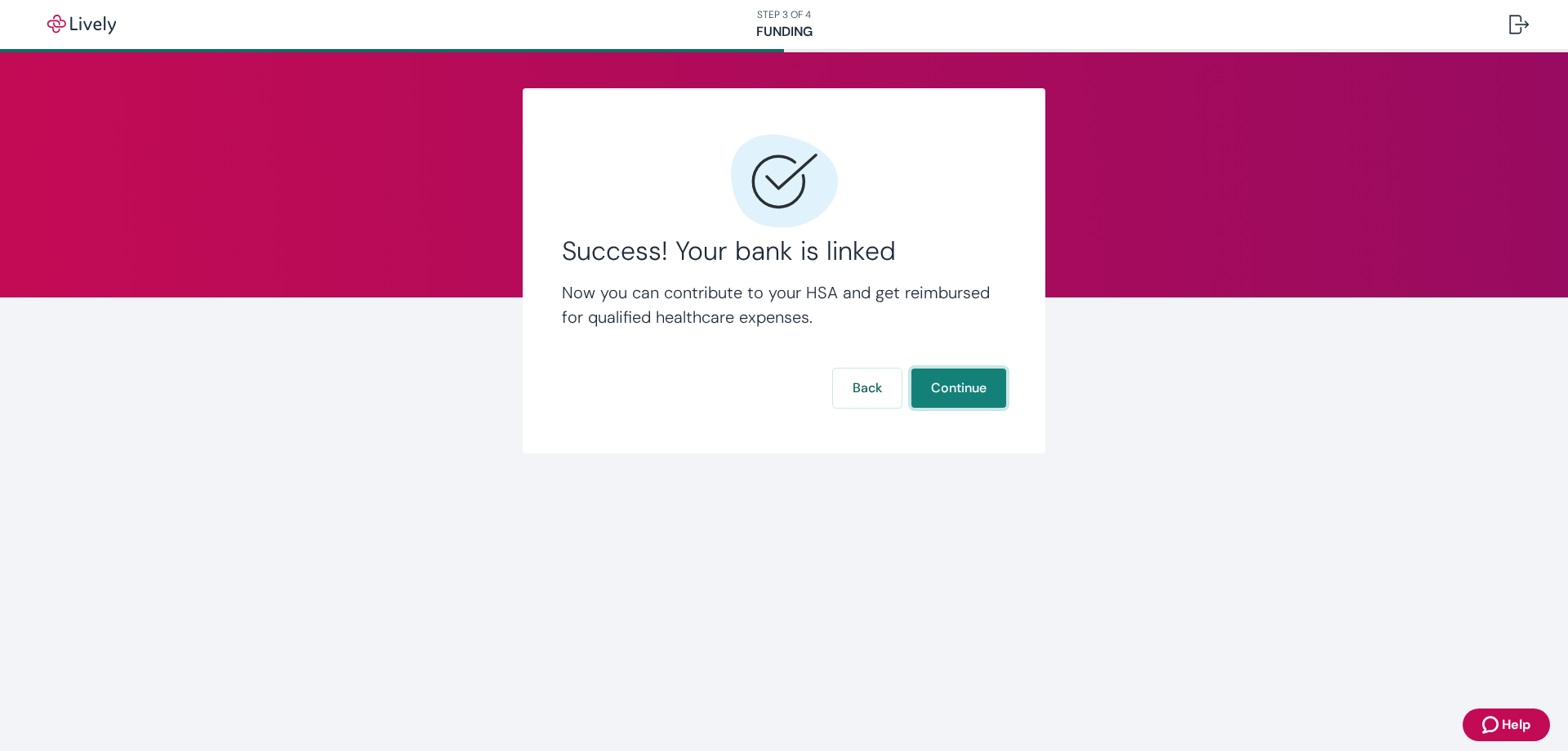
click at [974, 389] on button "Continue" at bounding box center [958, 388] width 94 height 39
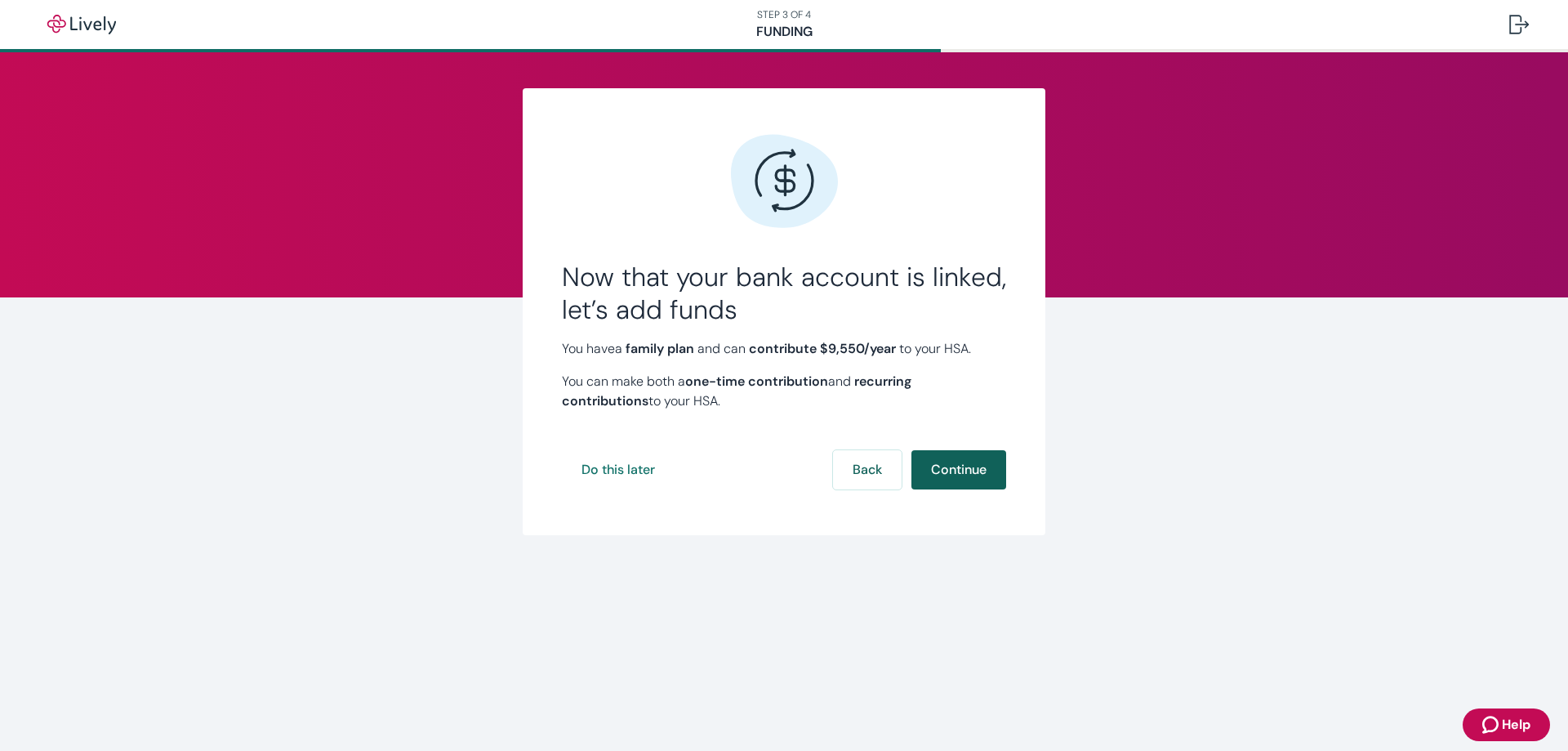
click at [965, 462] on button "Continue" at bounding box center [958, 469] width 94 height 39
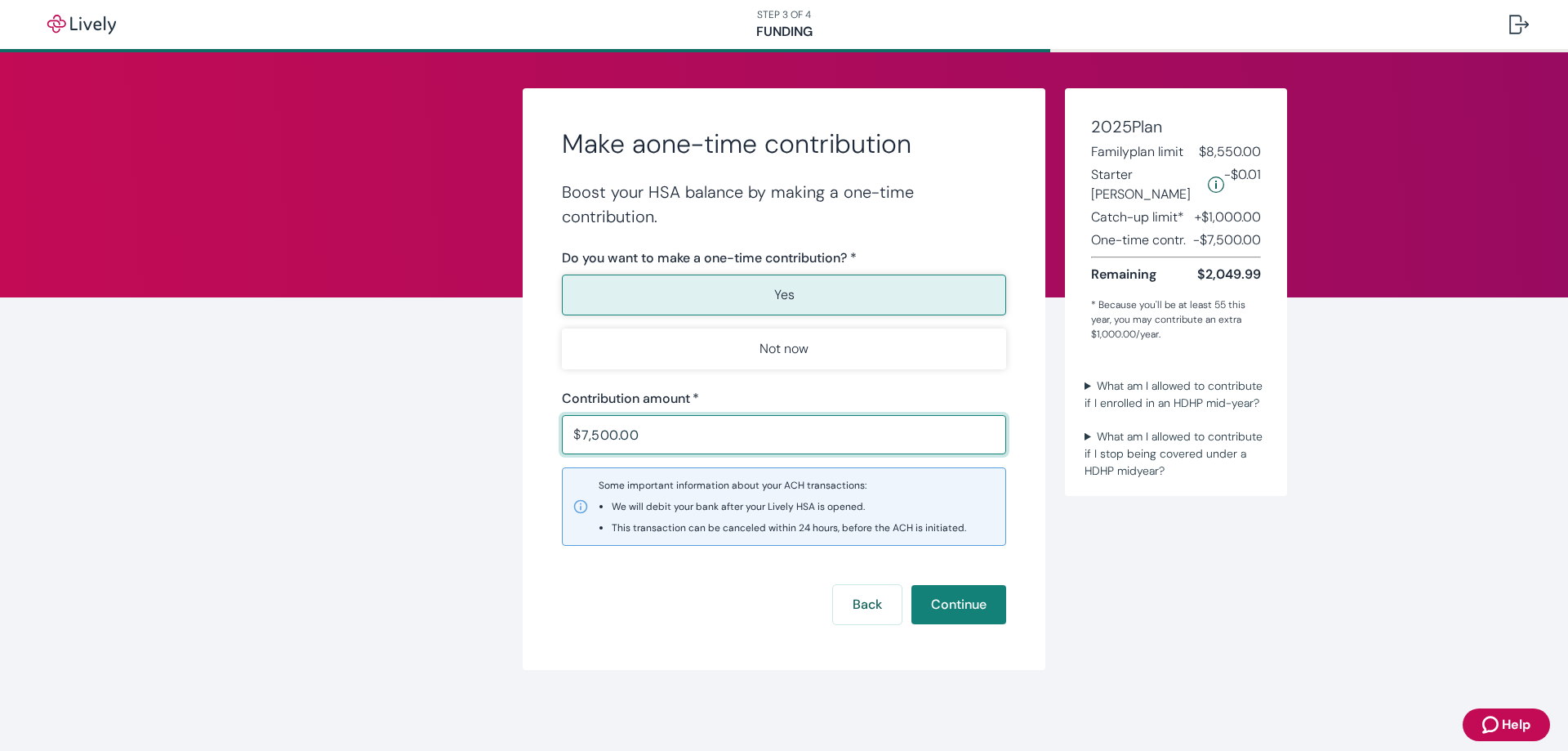
click at [700, 442] on input "7,500.00" at bounding box center [794, 434] width 425 height 33
type input "7,550.00"
click at [679, 602] on div "Back Continue" at bounding box center [783, 605] width 444 height 39
click at [957, 605] on button "Continue" at bounding box center [958, 605] width 94 height 39
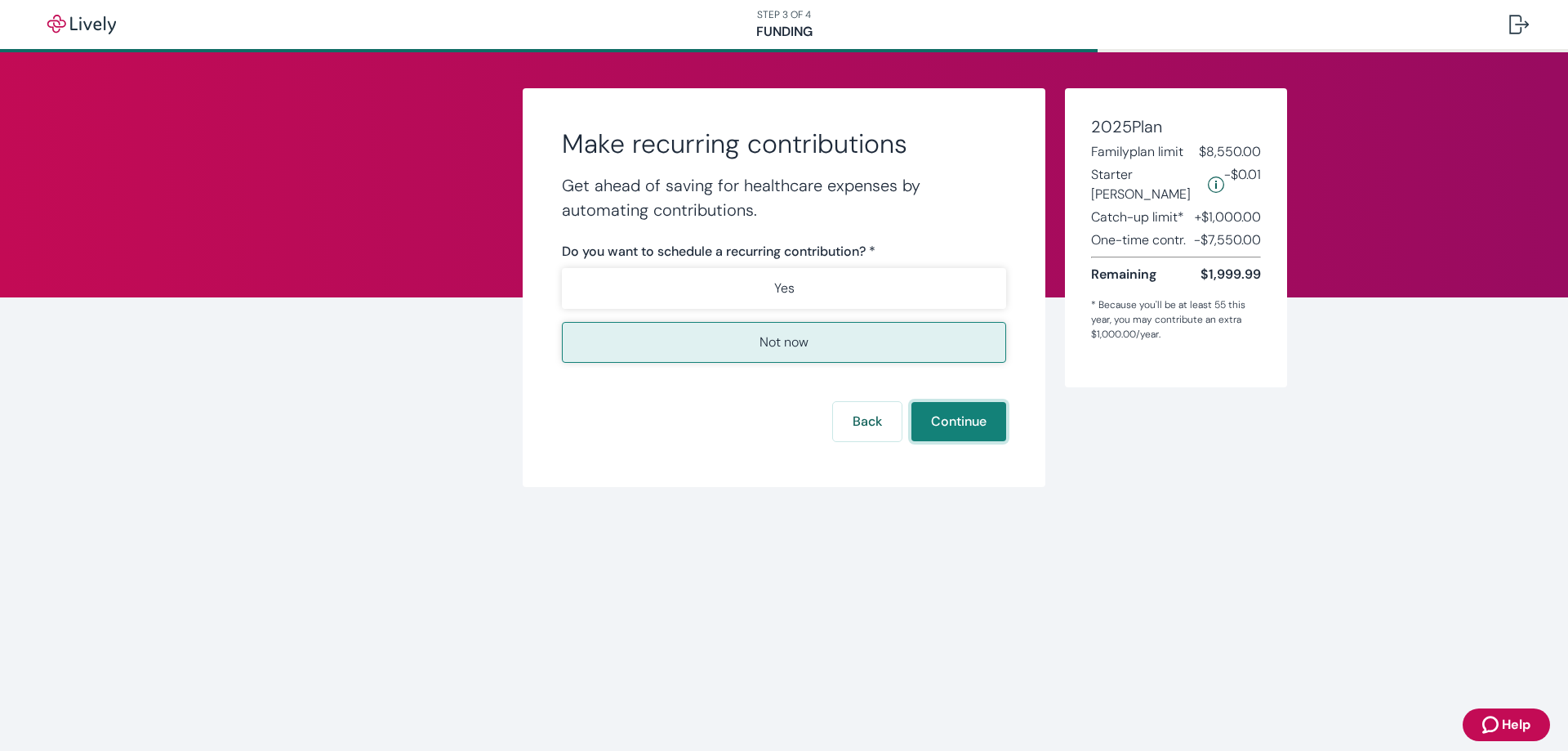
click at [971, 421] on button "Continue" at bounding box center [958, 421] width 94 height 39
